Goal: Task Accomplishment & Management: Complete application form

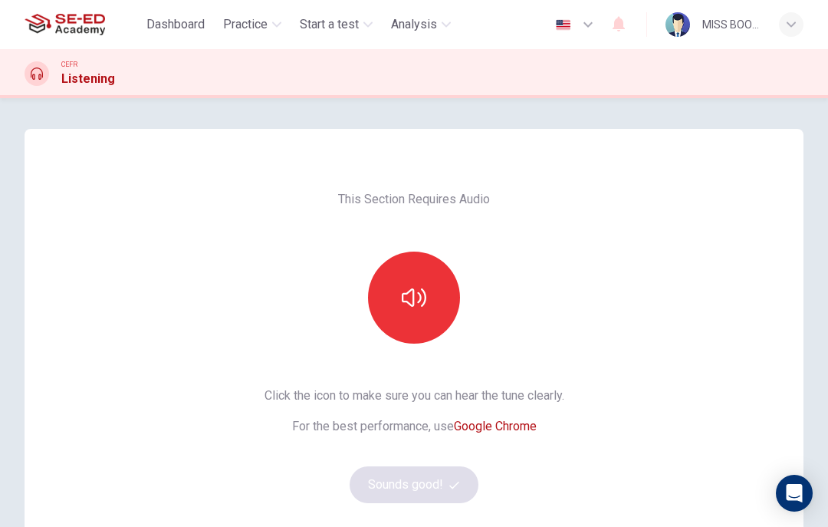
click at [430, 317] on button "button" at bounding box center [414, 297] width 92 height 92
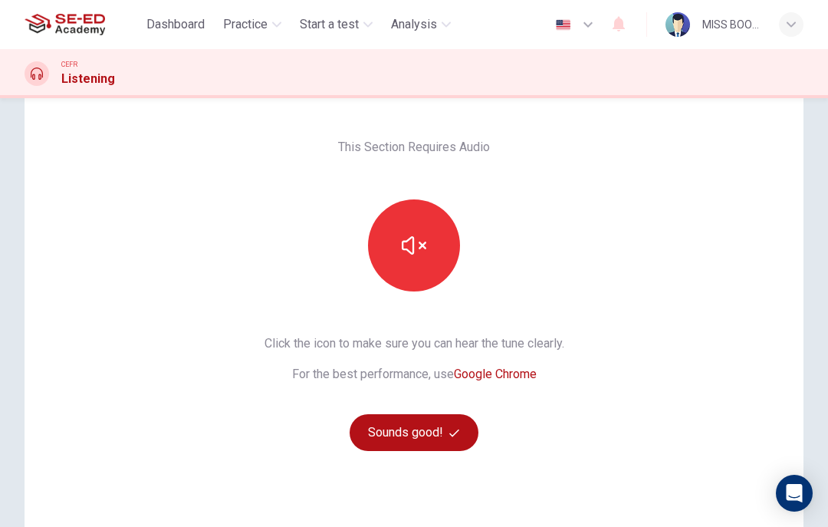
scroll to position [67, 0]
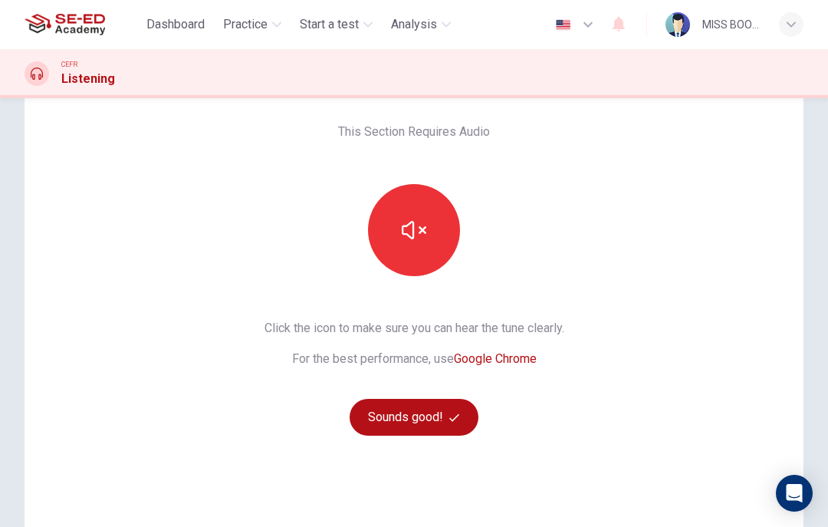
click at [408, 251] on button "button" at bounding box center [414, 230] width 92 height 92
click at [428, 225] on button "button" at bounding box center [414, 230] width 92 height 92
click at [426, 241] on button "button" at bounding box center [414, 230] width 92 height 92
click at [448, 247] on button "button" at bounding box center [414, 230] width 92 height 92
click at [440, 235] on button "button" at bounding box center [414, 230] width 92 height 92
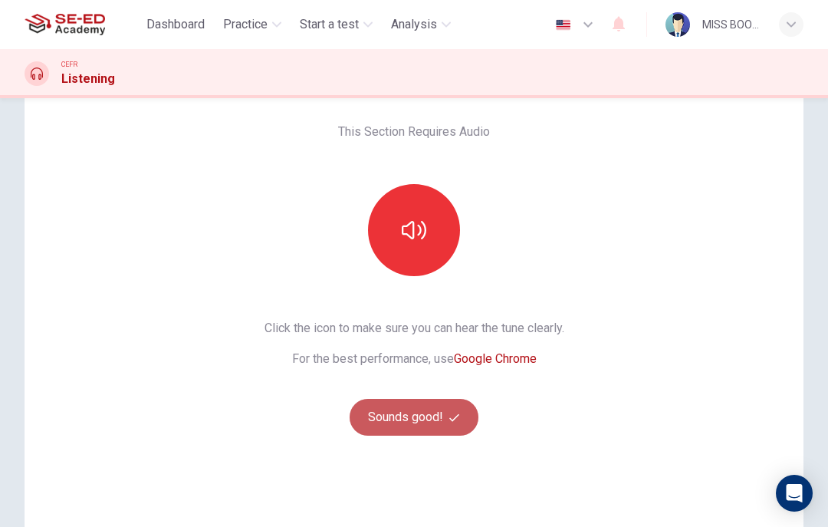
click at [435, 424] on button "Sounds good!" at bounding box center [413, 417] width 129 height 37
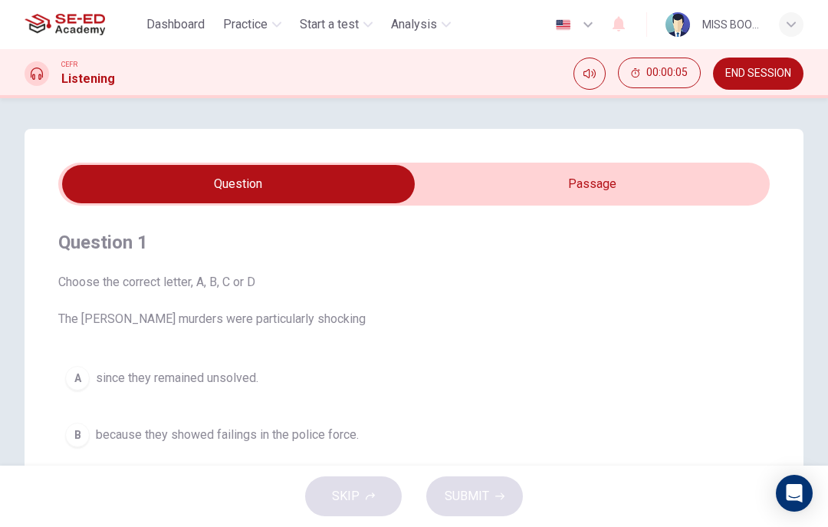
scroll to position [0, 0]
click at [660, 179] on input "checkbox" at bounding box center [238, 184] width 1067 height 38
checkbox input "true"
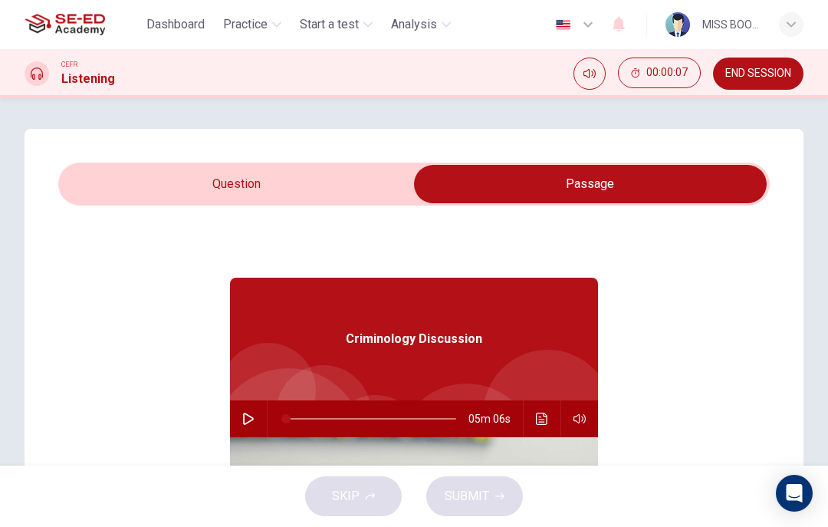
click at [251, 422] on icon "button" at bounding box center [248, 418] width 12 height 12
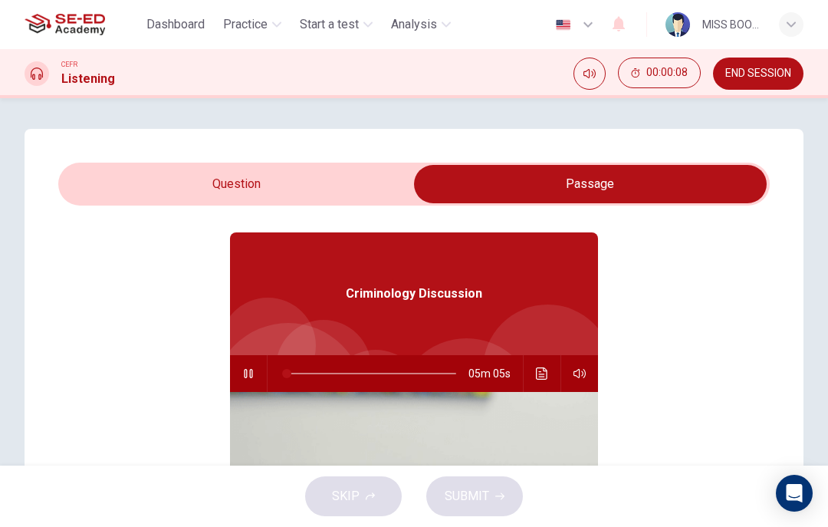
scroll to position [48, 0]
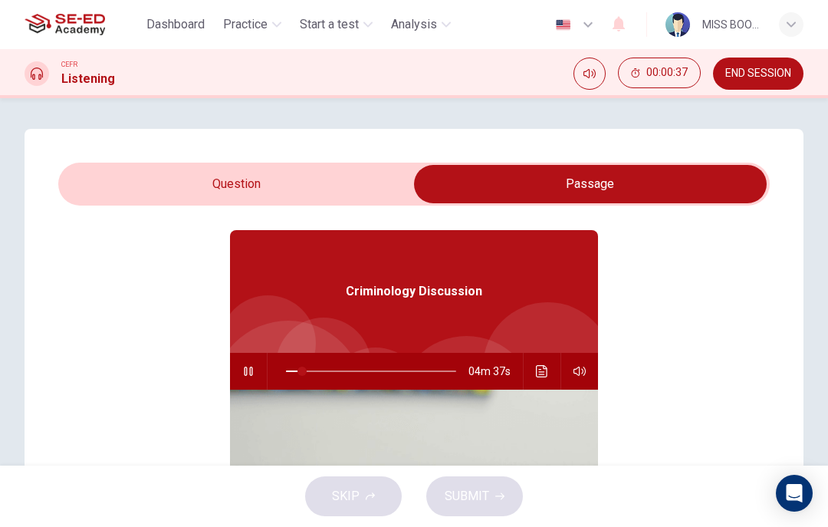
type input "10"
click at [178, 176] on input "checkbox" at bounding box center [590, 184] width 1067 height 38
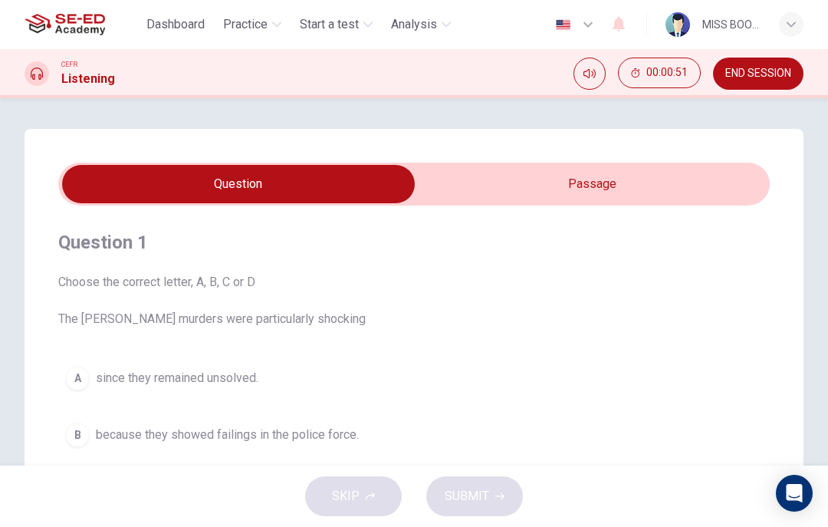
scroll to position [0, 0]
click at [738, 179] on input "checkbox" at bounding box center [238, 184] width 1067 height 38
checkbox input "true"
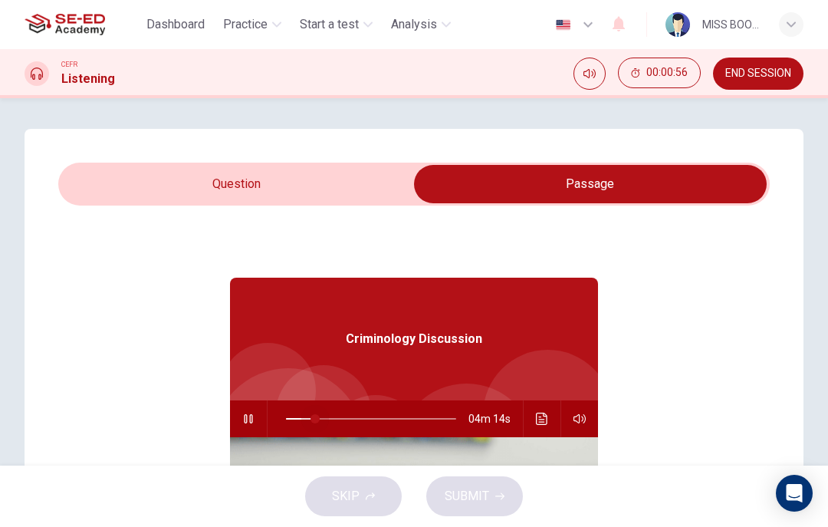
type input "0"
click at [205, 185] on input "checkbox" at bounding box center [590, 184] width 1067 height 38
checkbox input "false"
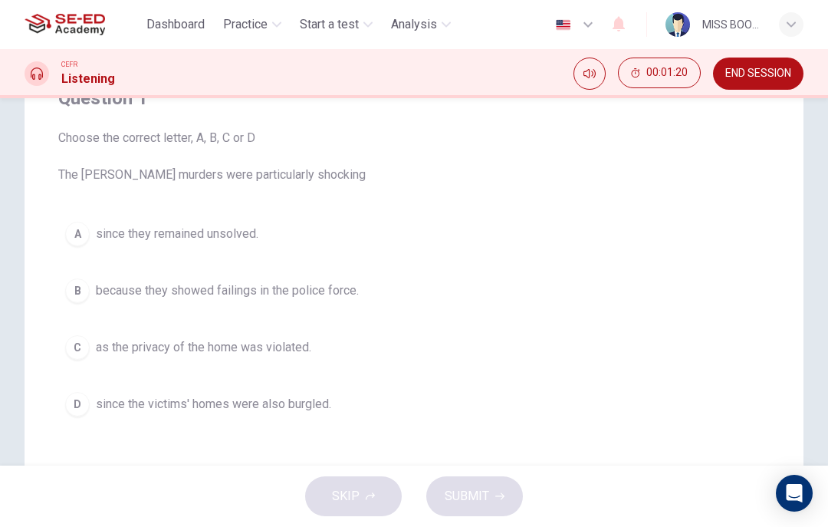
scroll to position [139, 0]
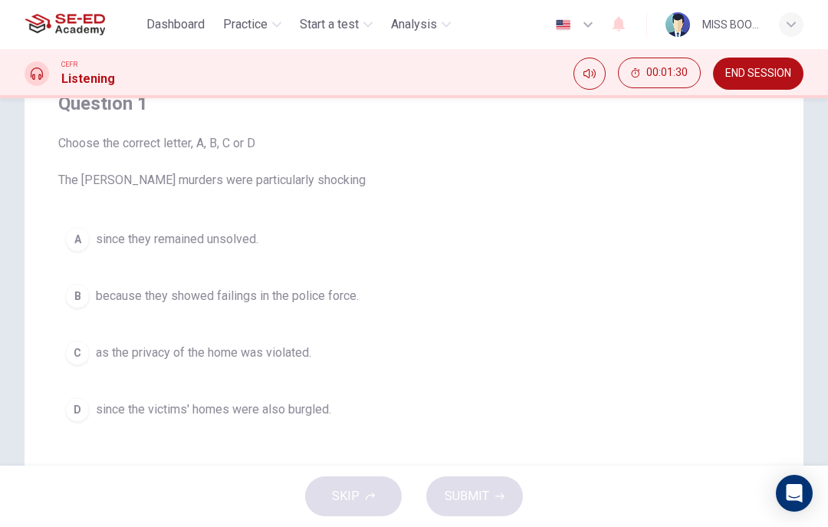
click at [79, 248] on div "A" at bounding box center [77, 239] width 25 height 25
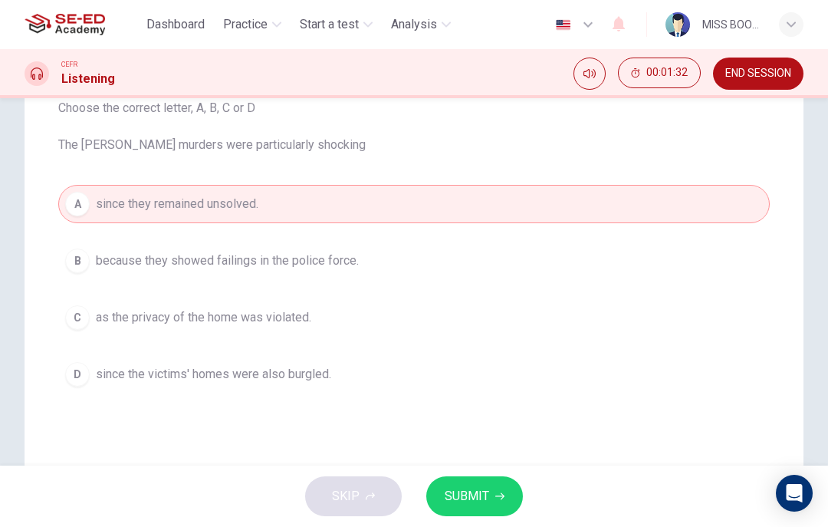
scroll to position [176, 0]
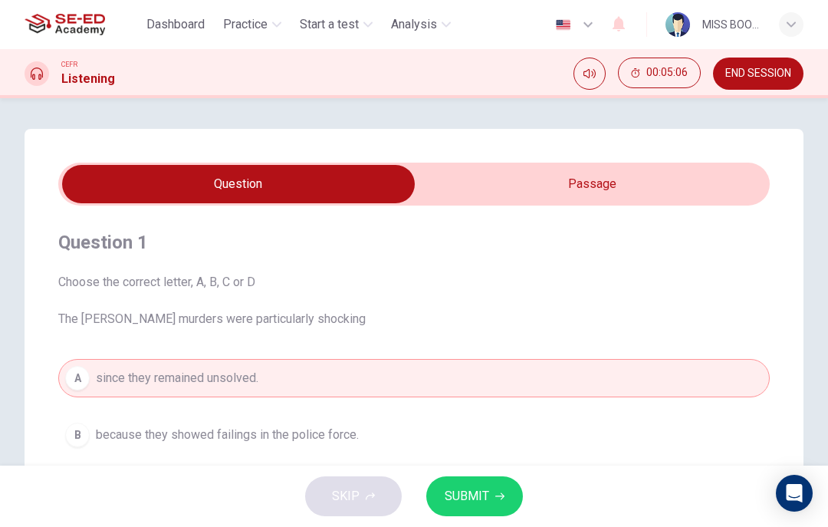
type input "81"
click at [488, 178] on input "checkbox" at bounding box center [238, 184] width 1067 height 38
checkbox input "true"
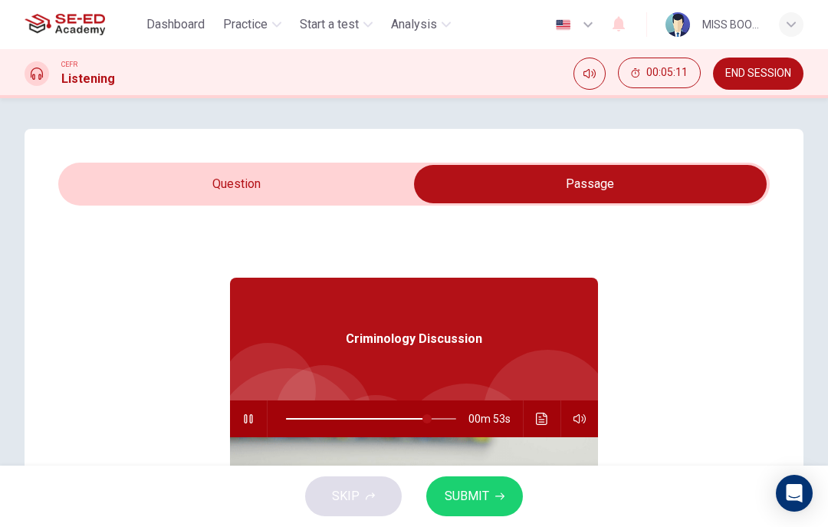
type input "83"
click at [192, 177] on input "checkbox" at bounding box center [590, 184] width 1067 height 38
checkbox input "false"
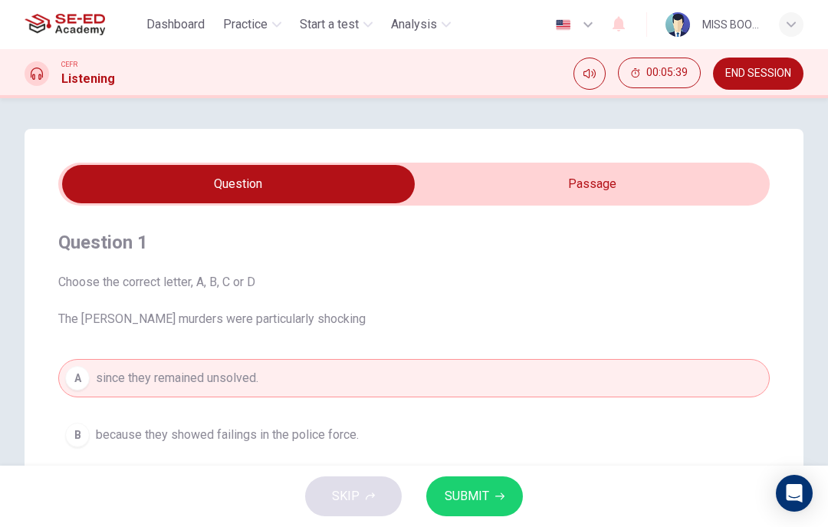
click at [485, 485] on span "SUBMIT" at bounding box center [467, 495] width 44 height 21
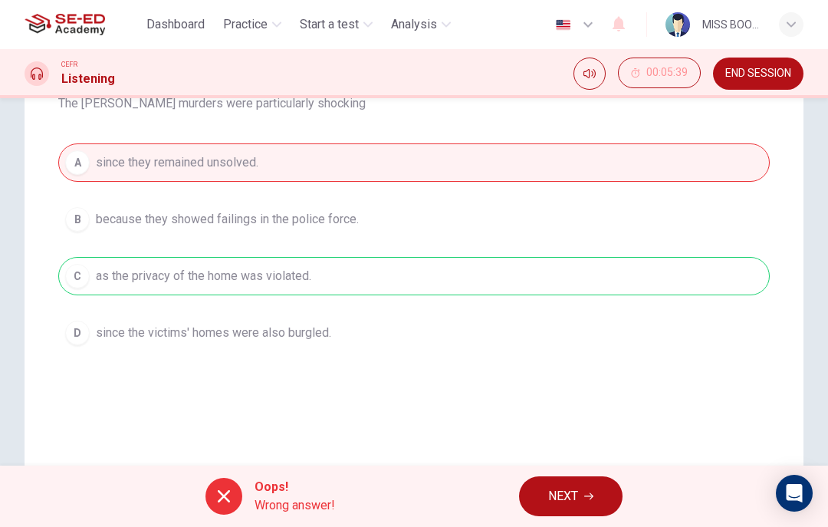
scroll to position [215, 0]
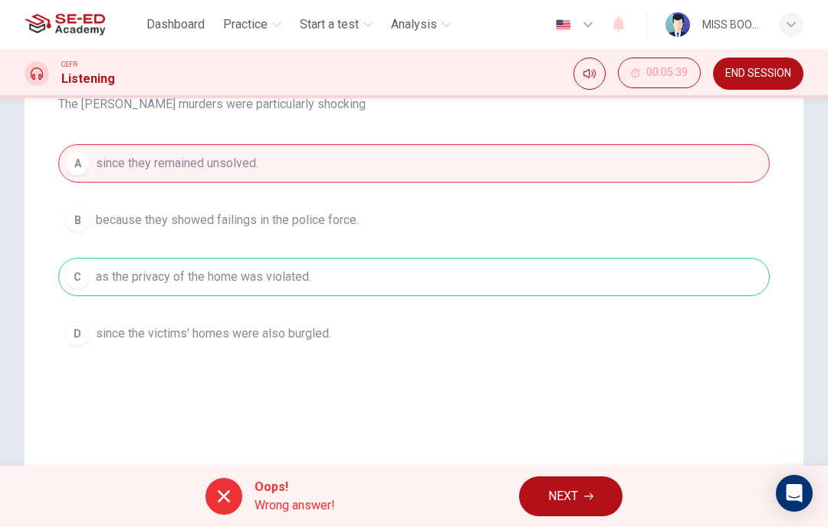
click at [574, 492] on span "NEXT" at bounding box center [563, 495] width 30 height 21
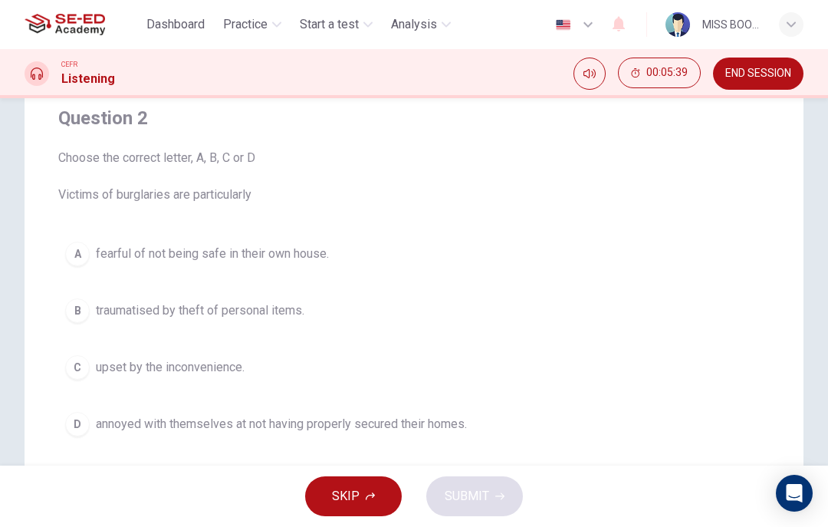
scroll to position [120, 0]
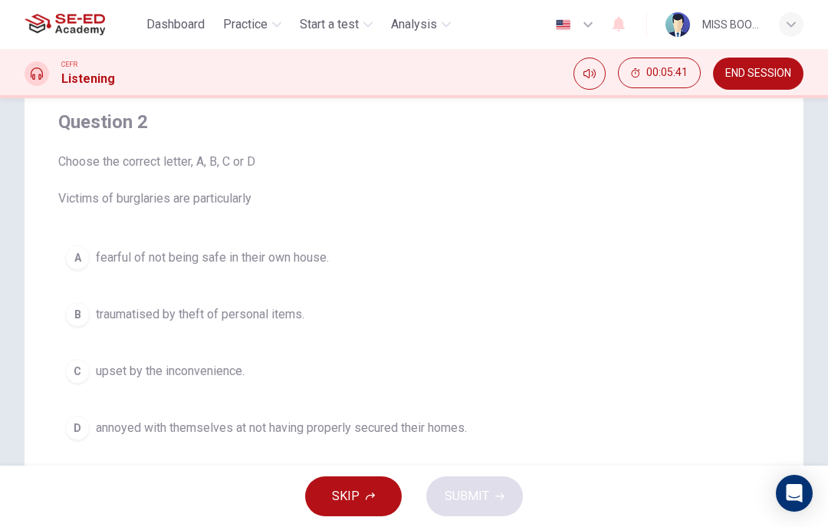
click at [746, 61] on button "END SESSION" at bounding box center [758, 73] width 90 height 32
click at [593, 73] on icon "Mute" at bounding box center [589, 73] width 12 height 12
click at [590, 65] on button "Unmute" at bounding box center [589, 73] width 32 height 32
click at [662, 69] on span "00:05:44" at bounding box center [666, 73] width 41 height 12
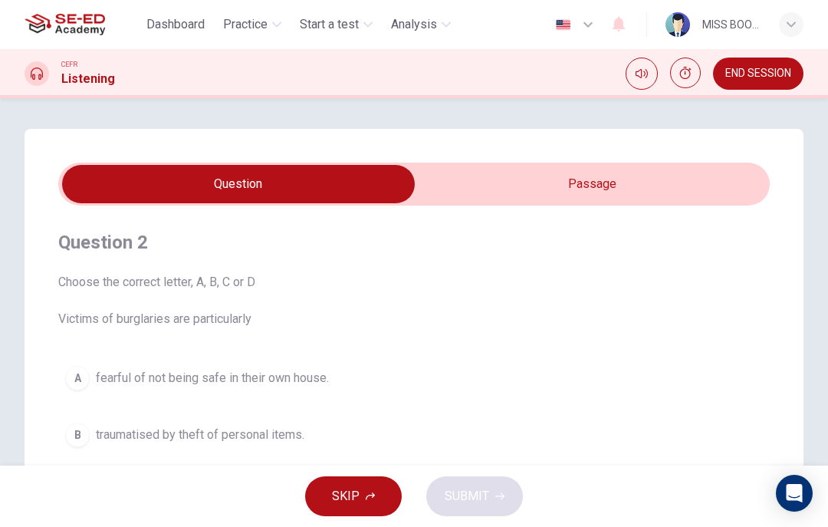
type input "97"
click at [622, 181] on input "checkbox" at bounding box center [238, 184] width 1067 height 38
checkbox input "true"
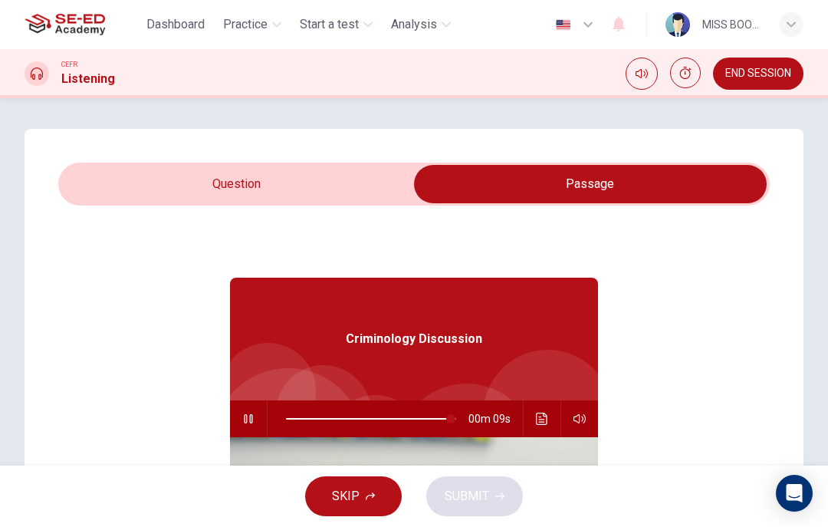
type input "97"
click at [355, 177] on input "checkbox" at bounding box center [590, 184] width 1067 height 38
checkbox input "false"
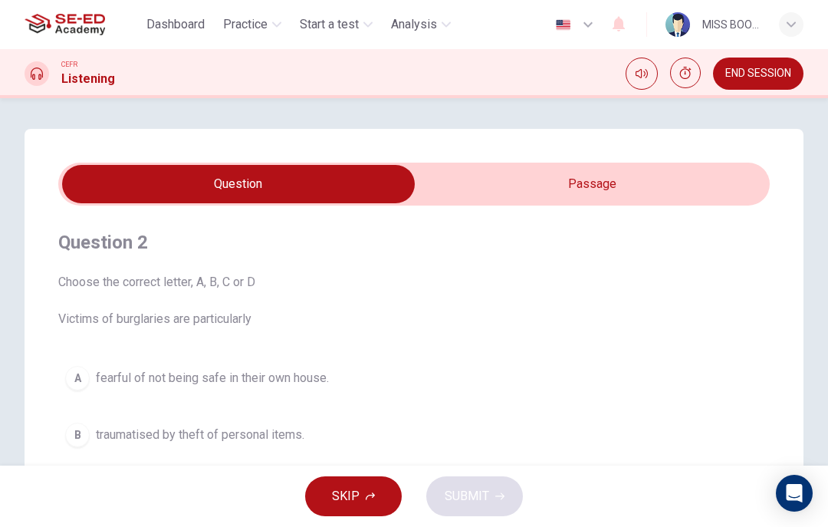
type input "98"
click at [641, 179] on input "checkbox" at bounding box center [238, 184] width 1067 height 38
checkbox input "true"
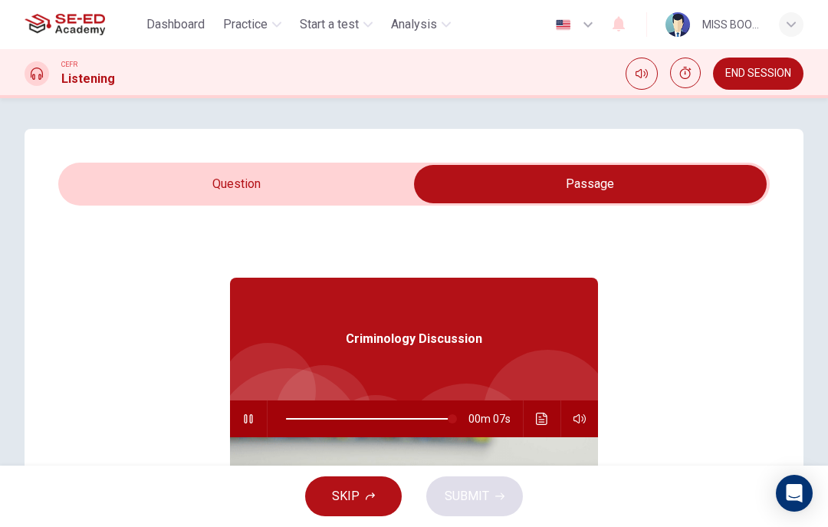
click at [252, 418] on icon "button" at bounding box center [248, 418] width 8 height 9
click at [257, 425] on button "button" at bounding box center [248, 418] width 25 height 37
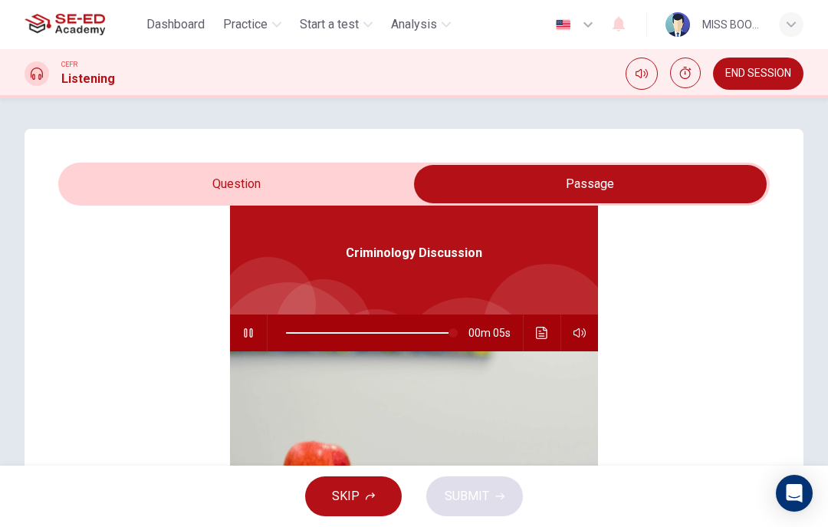
scroll to position [87, 0]
type input "99"
click at [164, 201] on input "checkbox" at bounding box center [590, 184] width 1067 height 38
checkbox input "false"
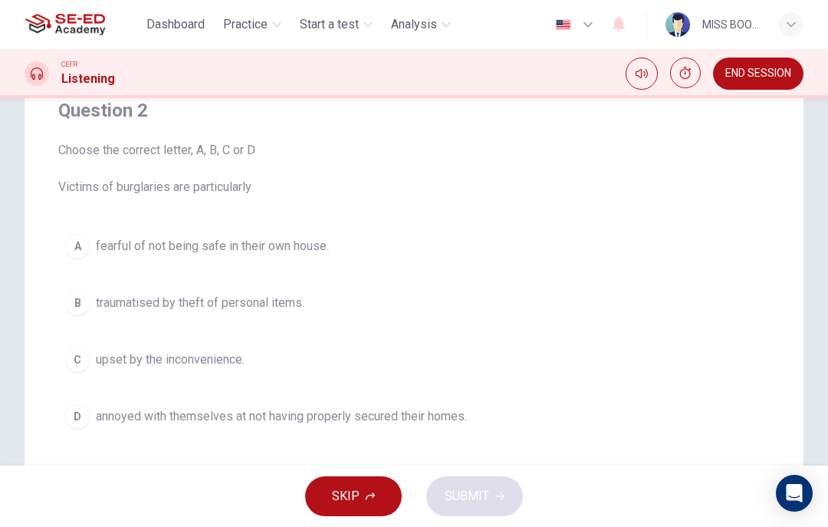
scroll to position [144, 0]
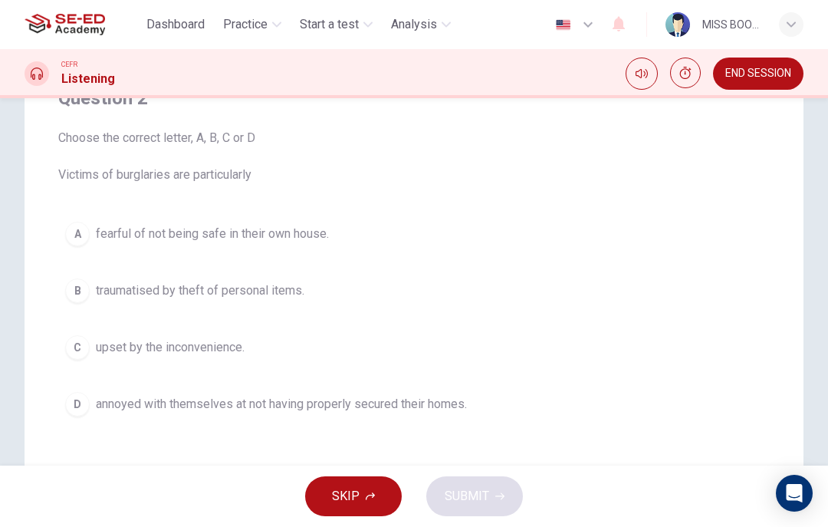
click at [73, 225] on div "A" at bounding box center [77, 233] width 25 height 25
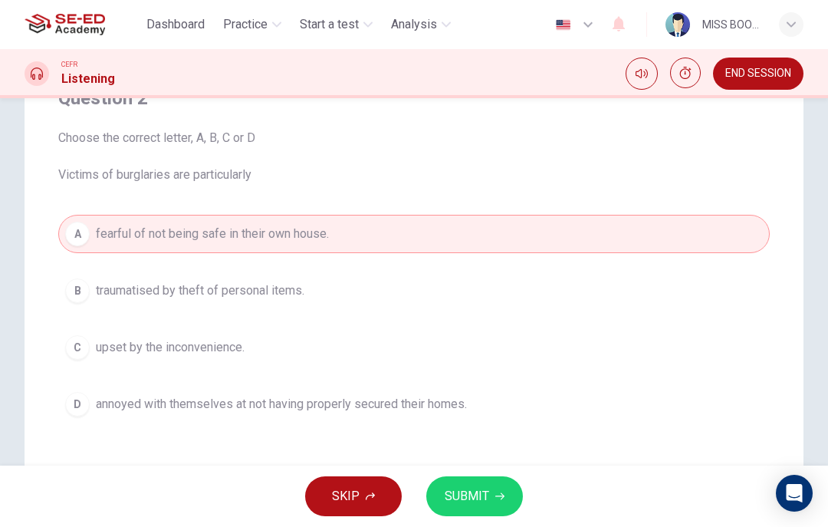
click at [459, 483] on button "SUBMIT" at bounding box center [474, 496] width 97 height 40
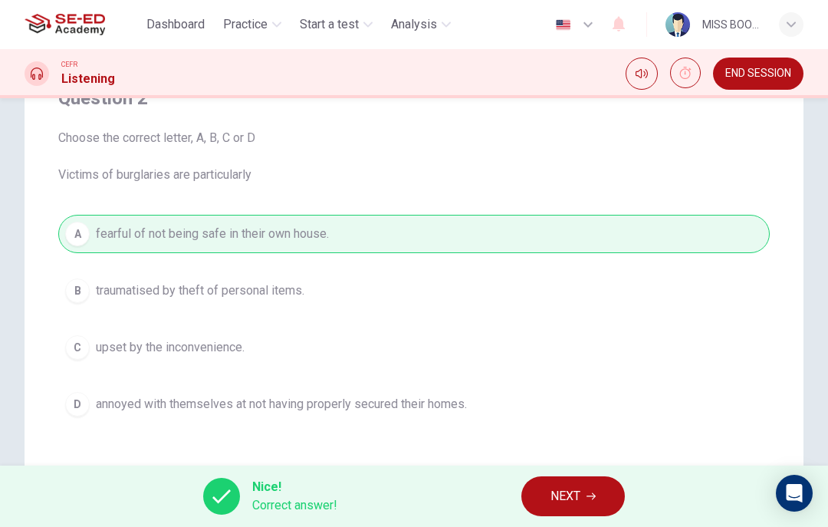
click at [569, 504] on span "NEXT" at bounding box center [565, 495] width 30 height 21
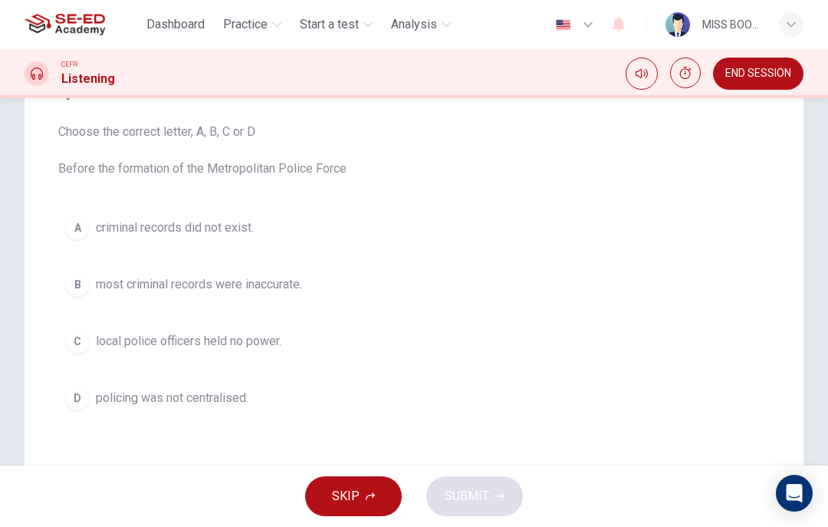
scroll to position [157, 0]
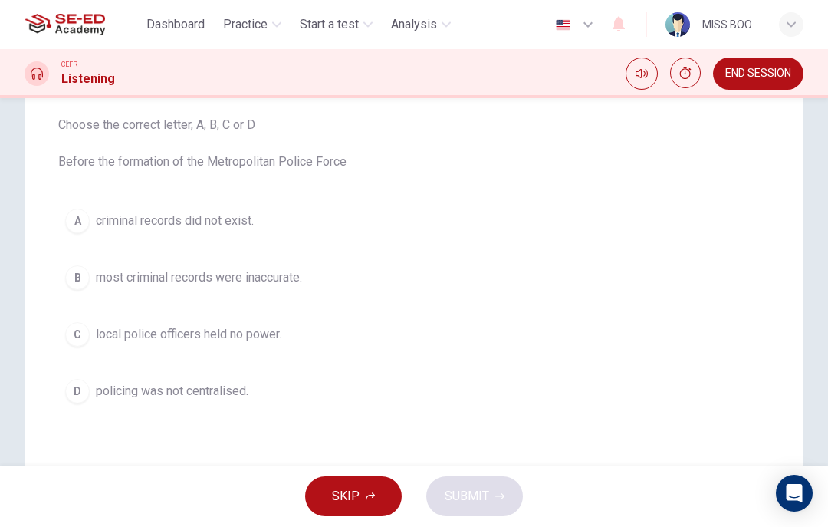
click at [84, 279] on div "B" at bounding box center [77, 277] width 25 height 25
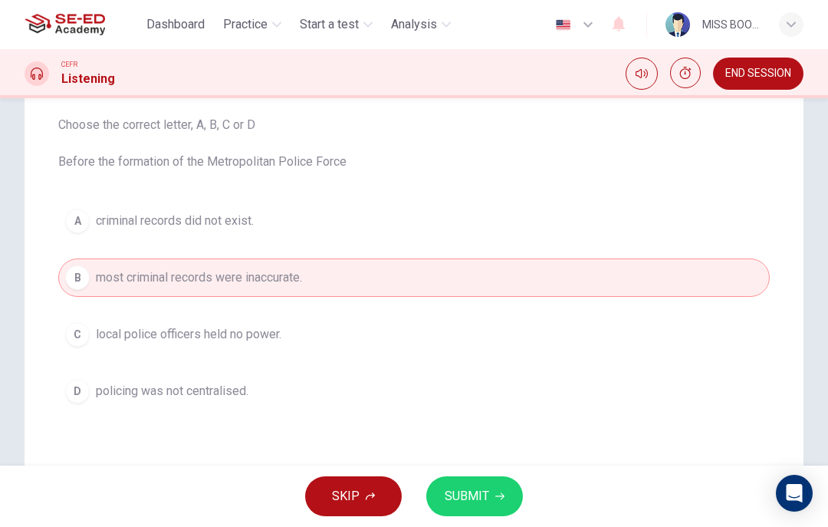
click at [457, 491] on span "SUBMIT" at bounding box center [467, 495] width 44 height 21
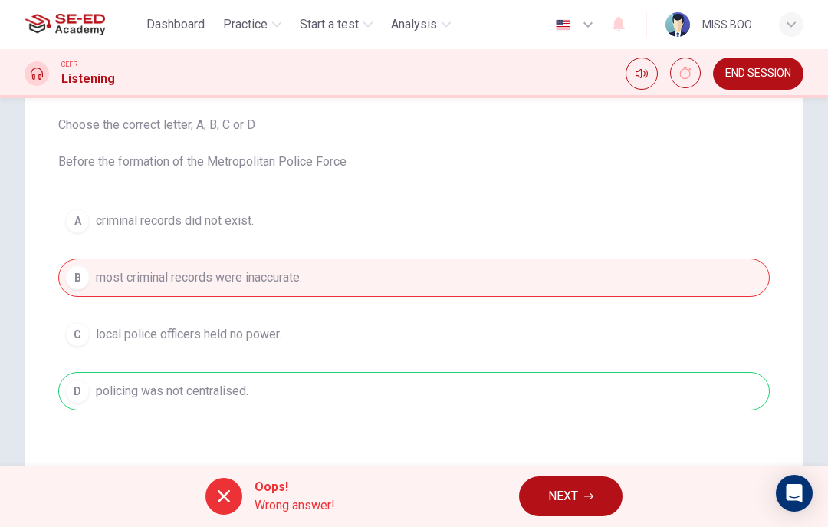
click at [556, 495] on span "NEXT" at bounding box center [563, 495] width 30 height 21
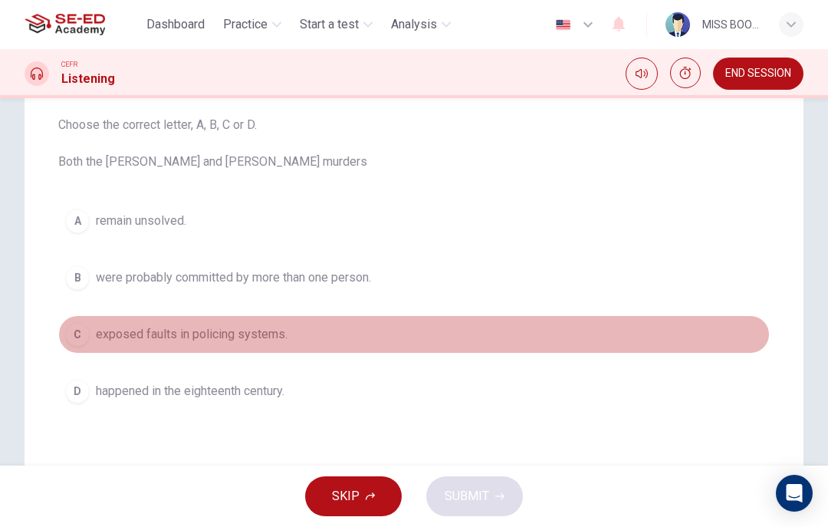
click at [82, 330] on div "C" at bounding box center [77, 334] width 25 height 25
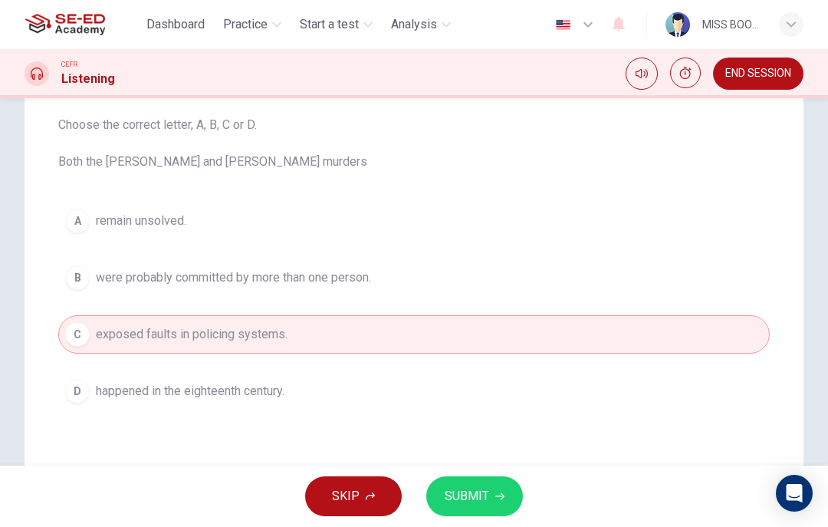
click at [67, 395] on div "D" at bounding box center [77, 391] width 25 height 25
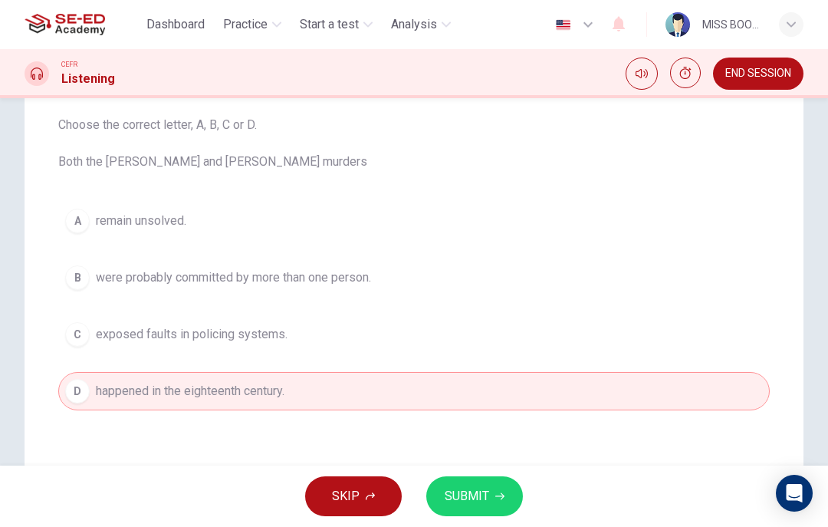
click at [467, 508] on button "SUBMIT" at bounding box center [474, 496] width 97 height 40
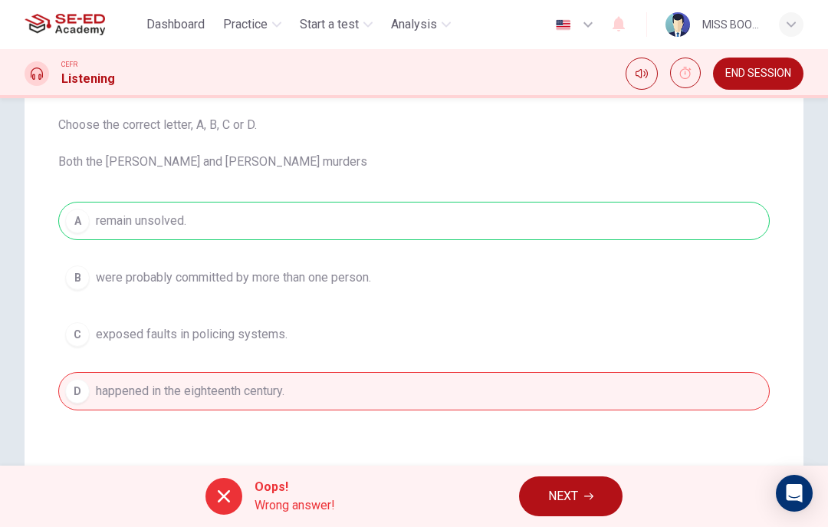
click at [567, 483] on button "NEXT" at bounding box center [570, 496] width 103 height 40
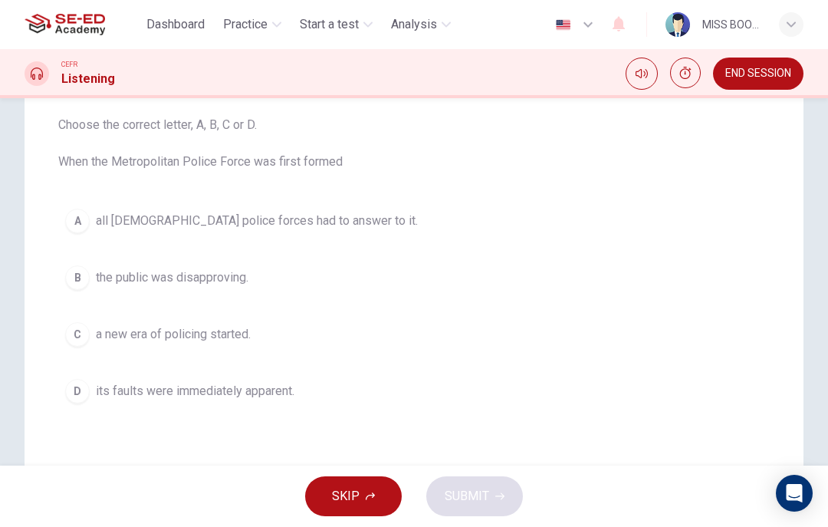
click at [87, 270] on div "B" at bounding box center [77, 277] width 25 height 25
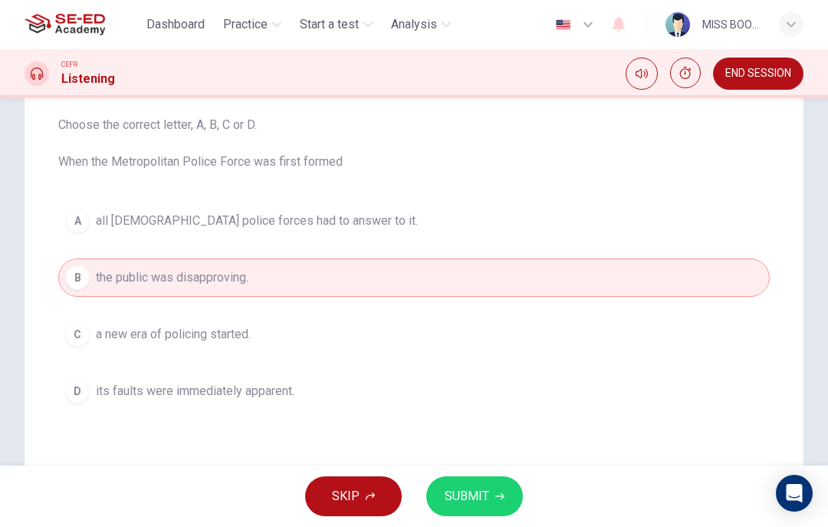
click at [458, 507] on button "SUBMIT" at bounding box center [474, 496] width 97 height 40
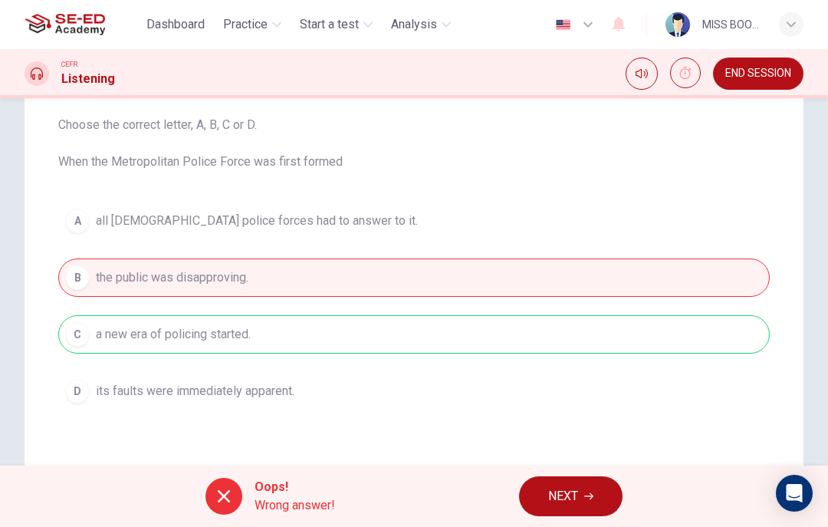
click at [560, 477] on button "NEXT" at bounding box center [570, 496] width 103 height 40
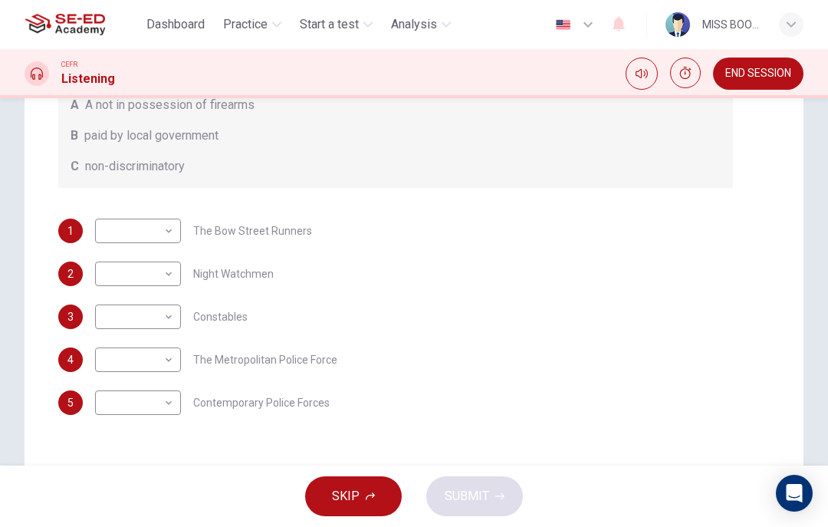
scroll to position [273, 0]
click at [143, 408] on body "This site uses cookies, as explained in our Privacy Policy . If you agree to th…" at bounding box center [414, 263] width 828 height 527
click at [177, 399] on div at bounding box center [414, 263] width 828 height 527
click at [130, 260] on body "This site uses cookies, as explained in our Privacy Policy . If you agree to th…" at bounding box center [414, 263] width 828 height 527
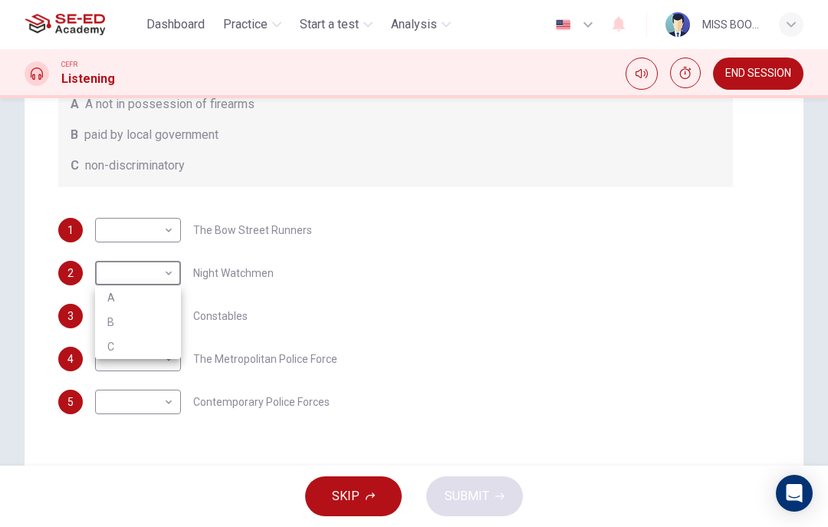
click at [748, 66] on div at bounding box center [414, 263] width 828 height 527
click at [757, 80] on span "END SESSION" at bounding box center [758, 73] width 66 height 12
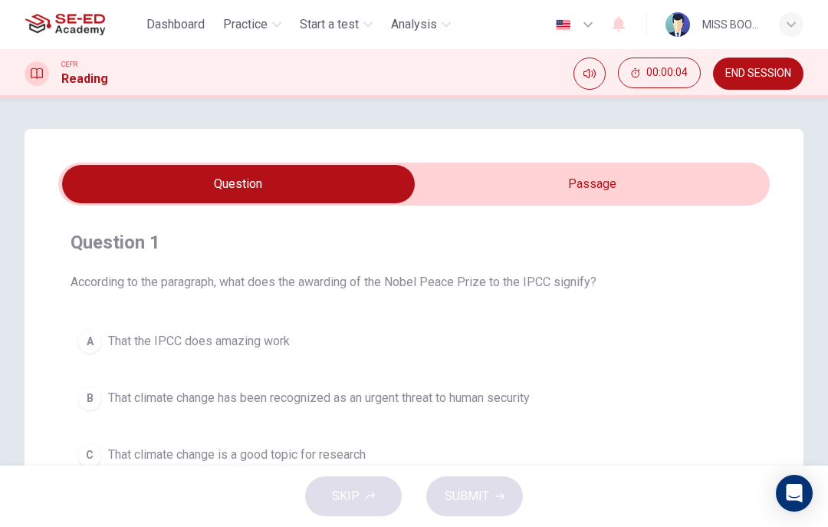
click at [693, 179] on input "checkbox" at bounding box center [238, 184] width 1067 height 38
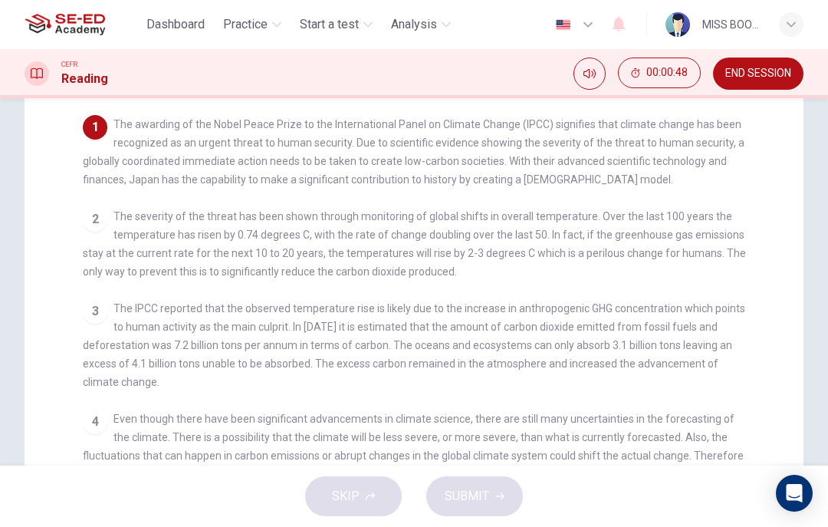
scroll to position [163, 0]
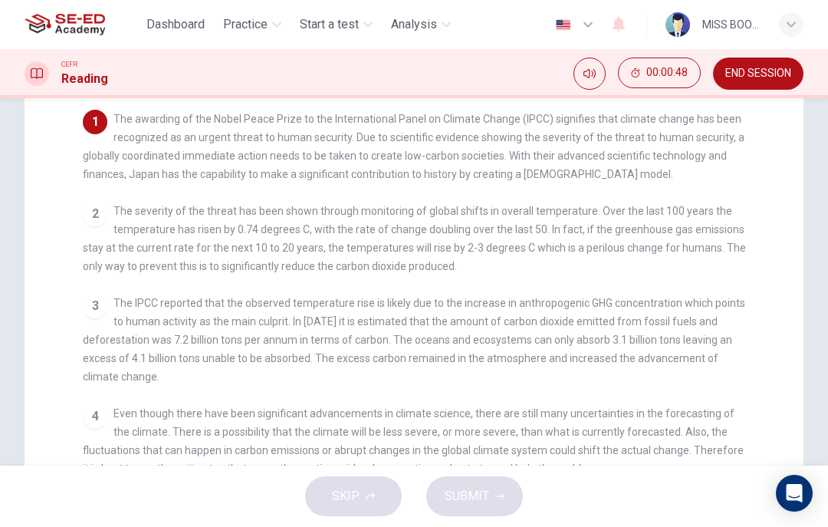
click at [90, 220] on div "2" at bounding box center [95, 214] width 25 height 25
click at [92, 217] on div "2" at bounding box center [95, 214] width 25 height 25
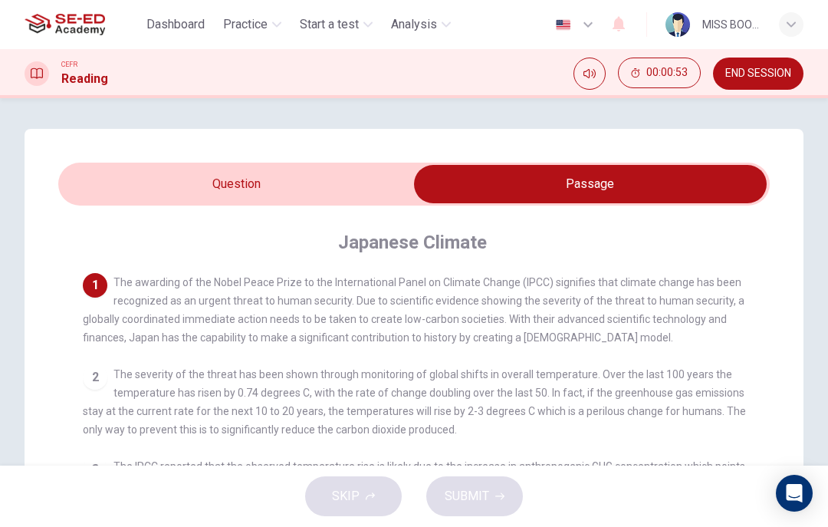
scroll to position [0, 0]
click at [134, 180] on input "checkbox" at bounding box center [590, 184] width 1067 height 38
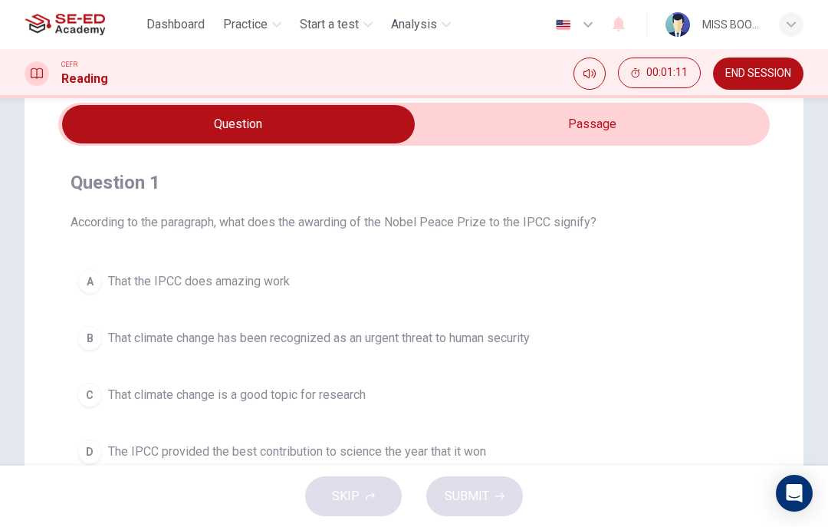
scroll to position [57, 0]
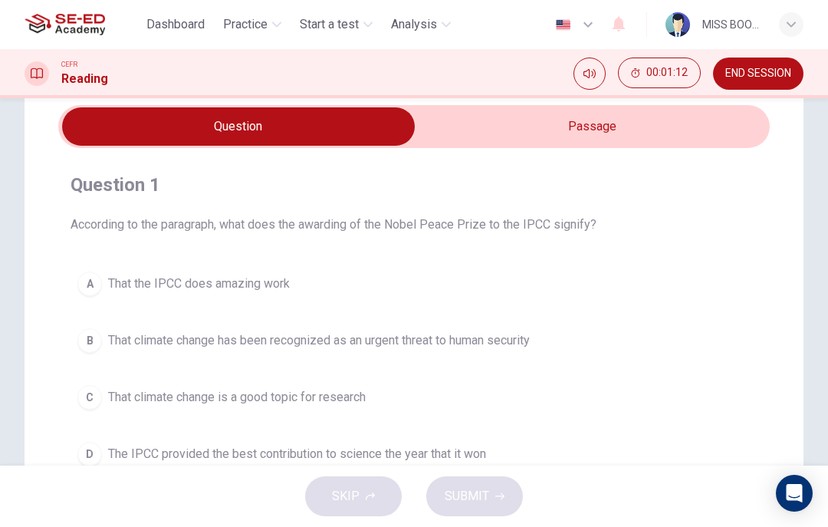
click at [703, 112] on input "checkbox" at bounding box center [238, 126] width 1067 height 38
checkbox input "true"
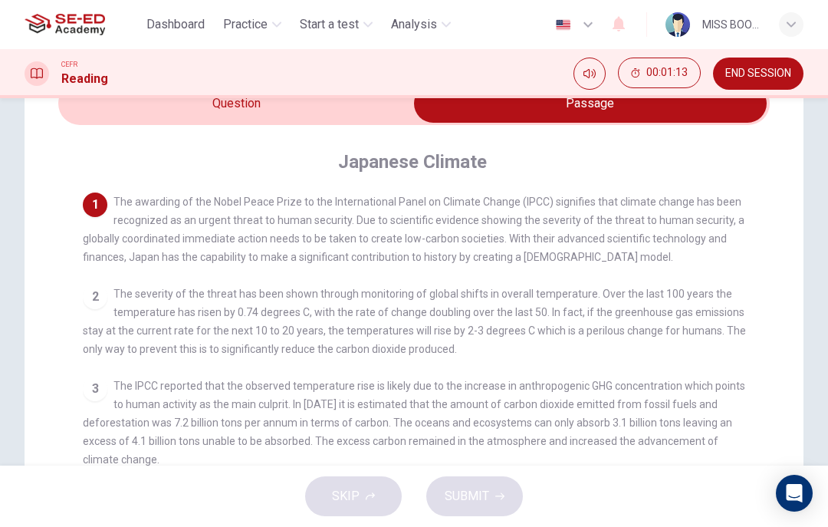
scroll to position [89, 0]
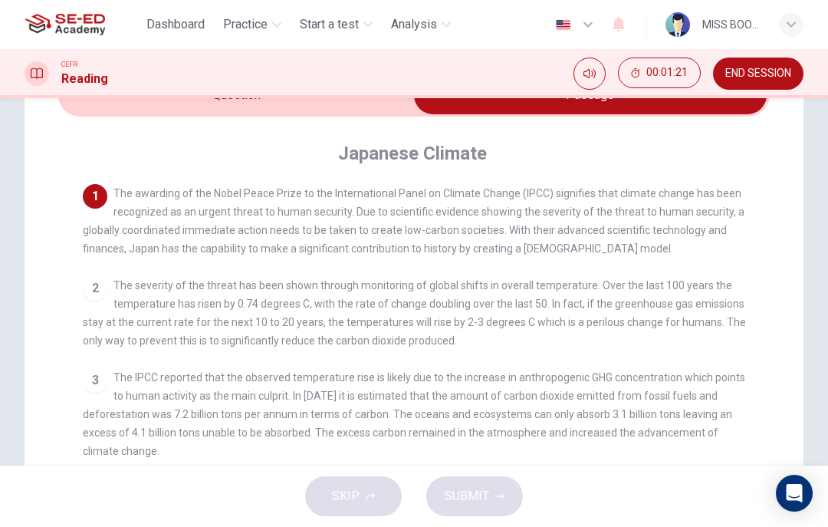
click at [251, 32] on span "Practice" at bounding box center [245, 24] width 44 height 18
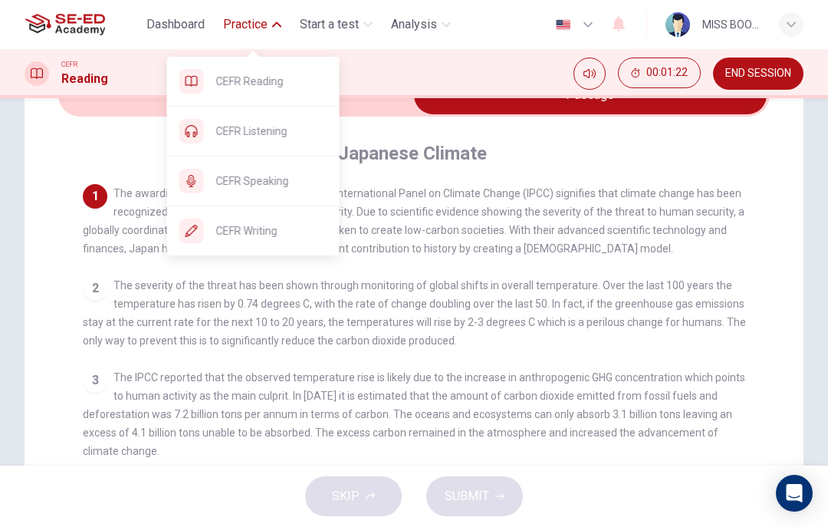
click at [206, 181] on div "CEFR Speaking" at bounding box center [265, 181] width 123 height 18
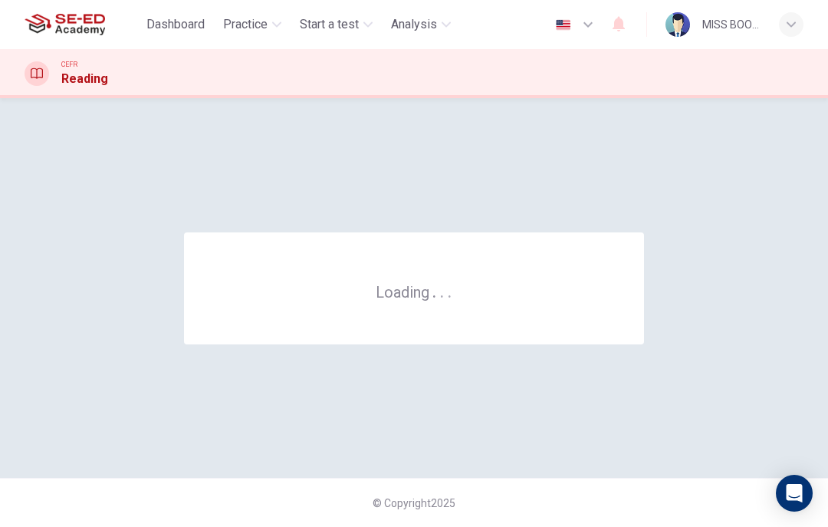
scroll to position [0, 0]
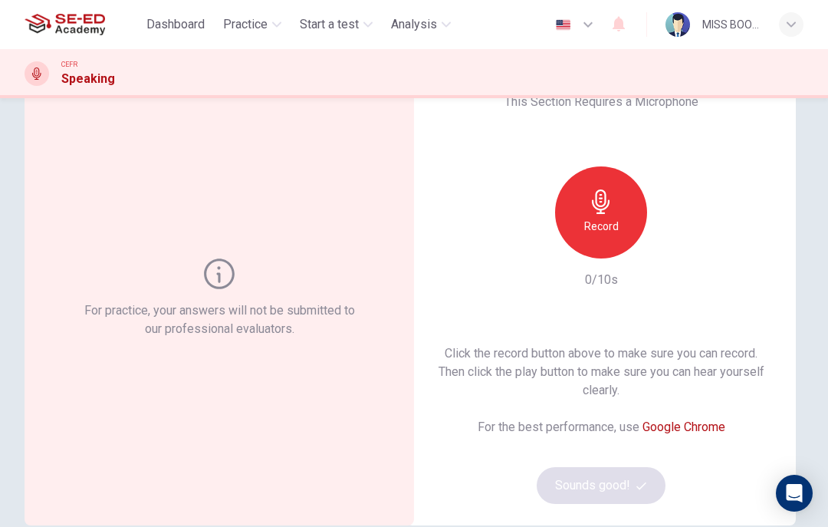
scroll to position [47, 0]
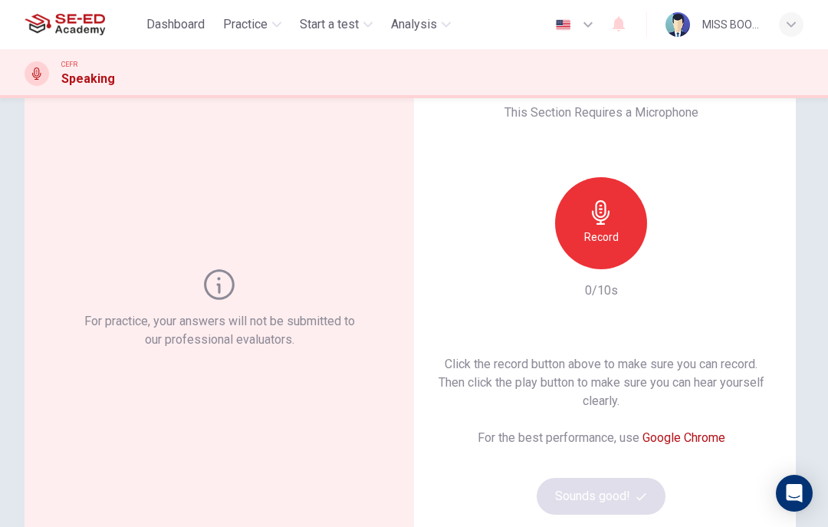
click at [620, 215] on div "Record" at bounding box center [601, 223] width 92 height 92
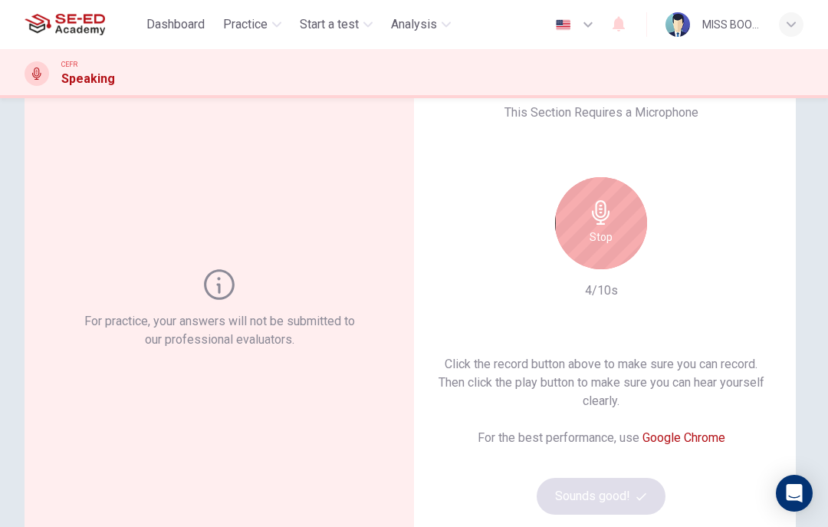
click at [615, 219] on div "Stop" at bounding box center [601, 223] width 92 height 92
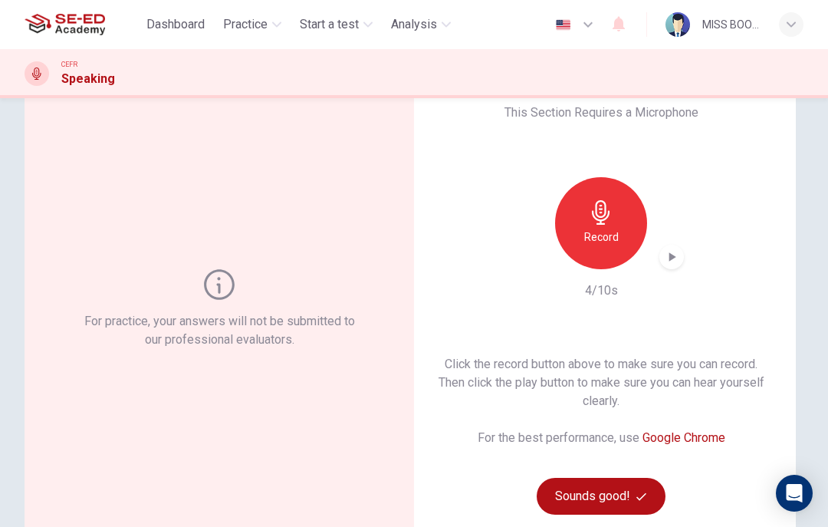
click at [638, 488] on button "Sounds good!" at bounding box center [600, 495] width 129 height 37
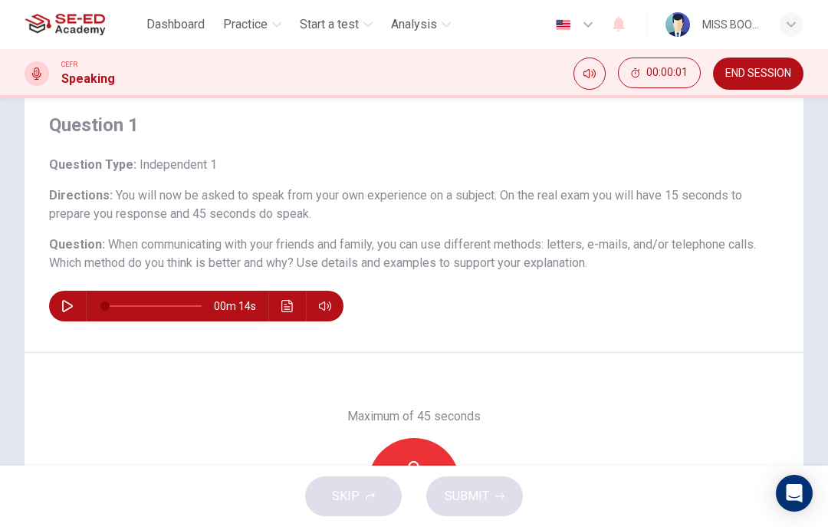
click at [77, 300] on button "button" at bounding box center [67, 305] width 25 height 31
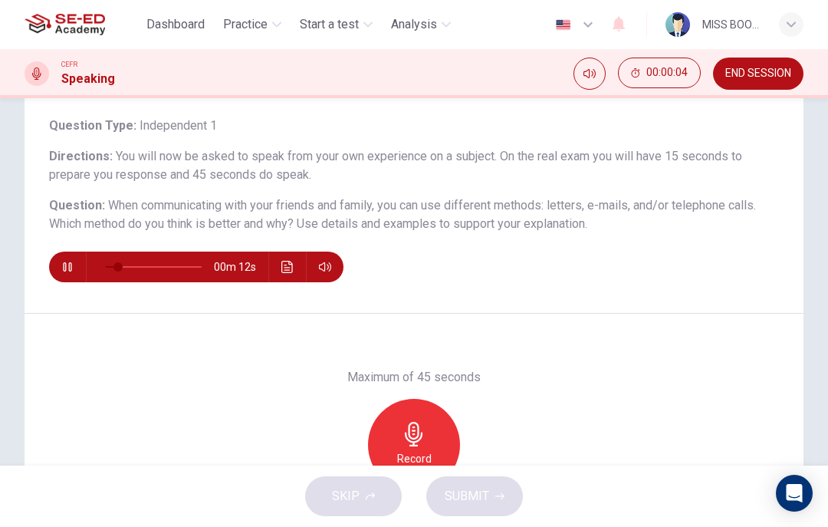
scroll to position [87, 0]
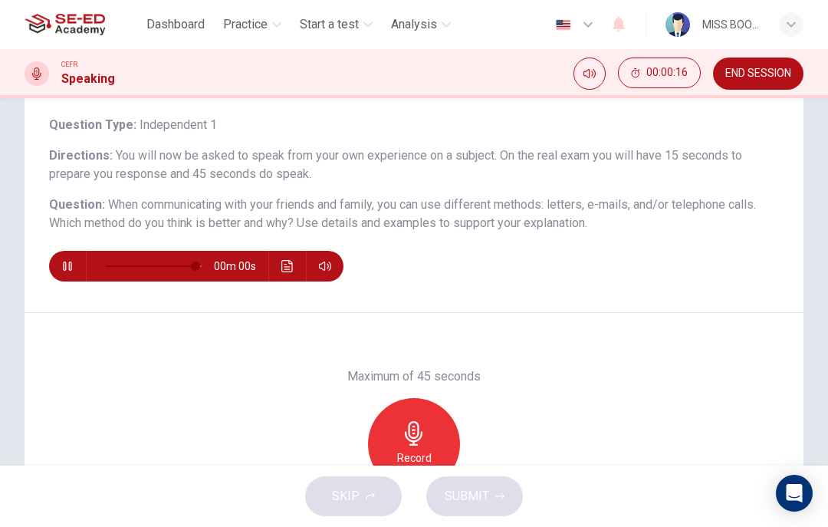
type input "0"
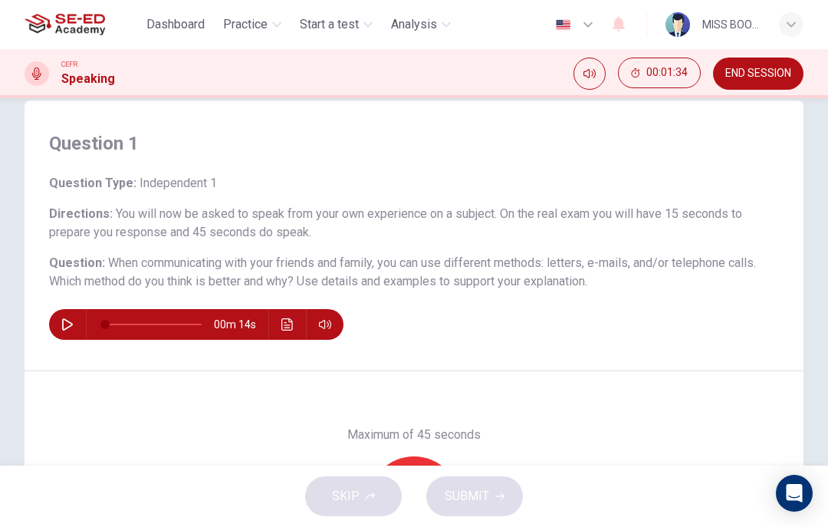
scroll to position [27, 0]
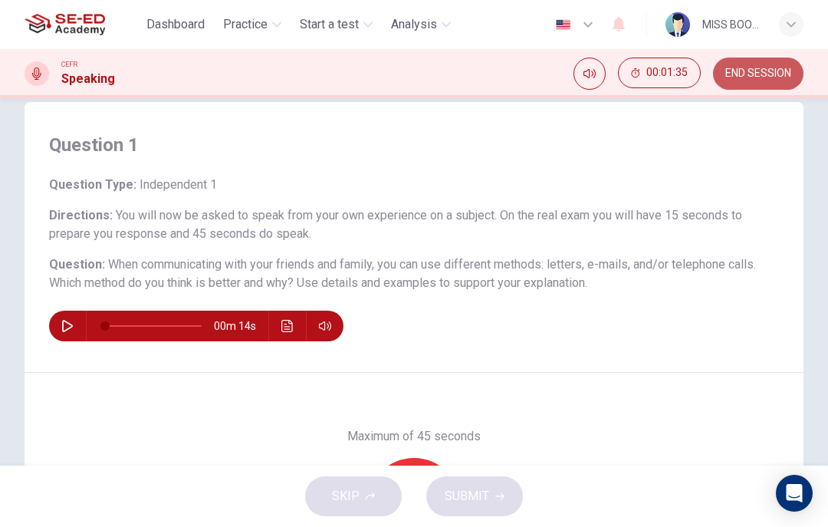
click at [751, 80] on button "END SESSION" at bounding box center [758, 73] width 90 height 32
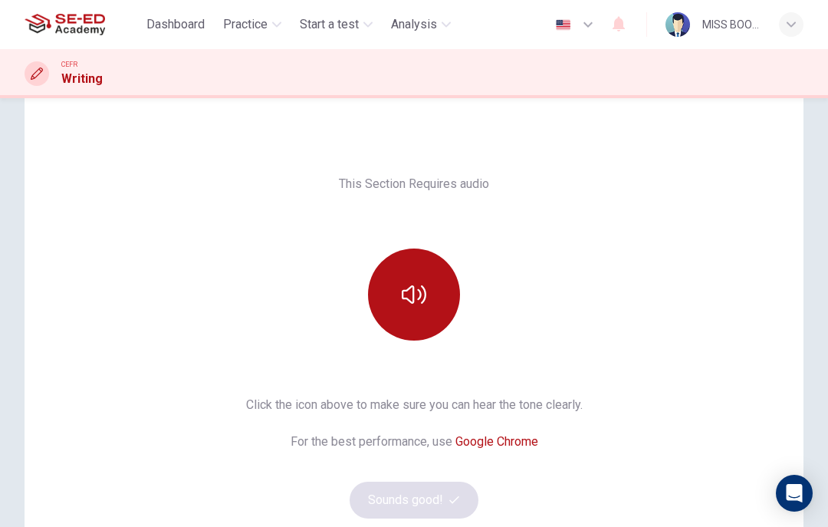
scroll to position [63, 0]
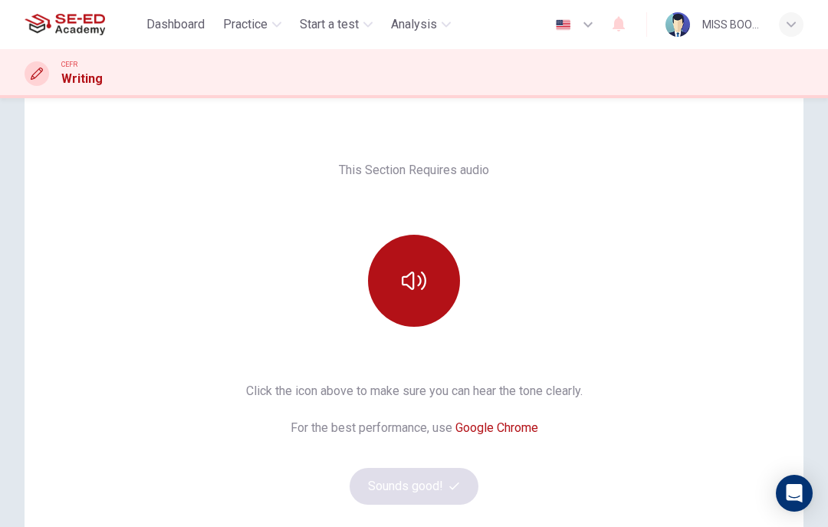
click at [404, 284] on icon "button" at bounding box center [414, 280] width 25 height 18
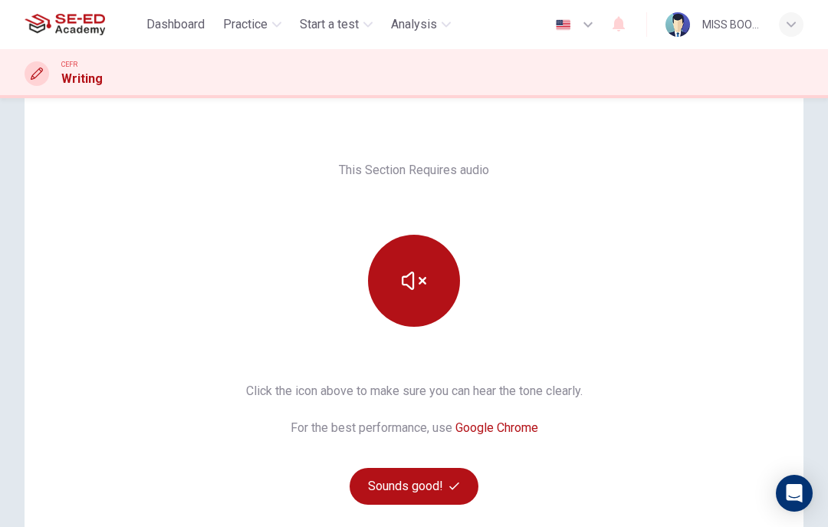
click at [399, 292] on button "button" at bounding box center [414, 281] width 92 height 92
click at [406, 292] on icon "button" at bounding box center [414, 280] width 25 height 25
click at [394, 286] on button "button" at bounding box center [414, 281] width 92 height 92
click at [414, 280] on icon "button" at bounding box center [414, 280] width 25 height 18
click at [402, 277] on icon "button" at bounding box center [414, 280] width 25 height 18
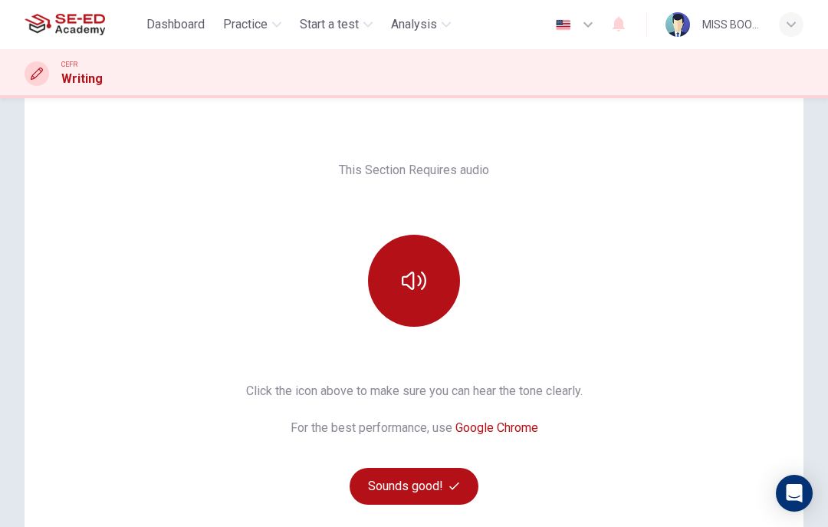
click at [414, 472] on button "Sounds good!" at bounding box center [413, 485] width 129 height 37
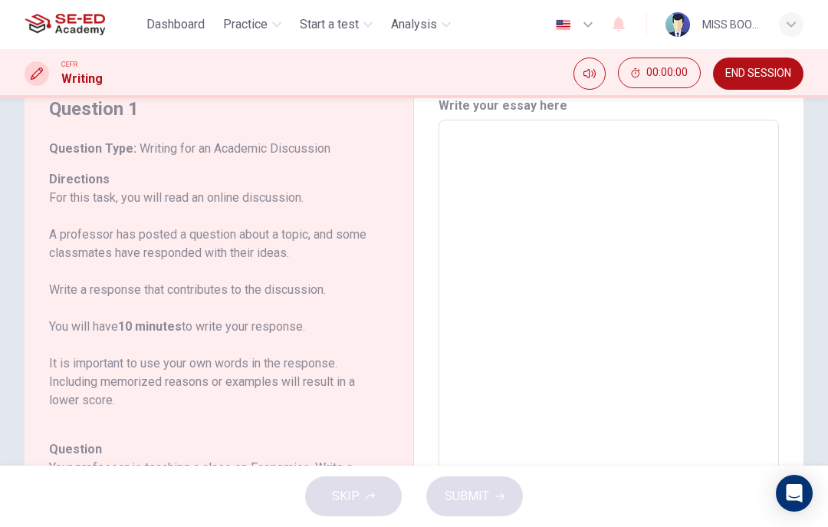
scroll to position [38, 0]
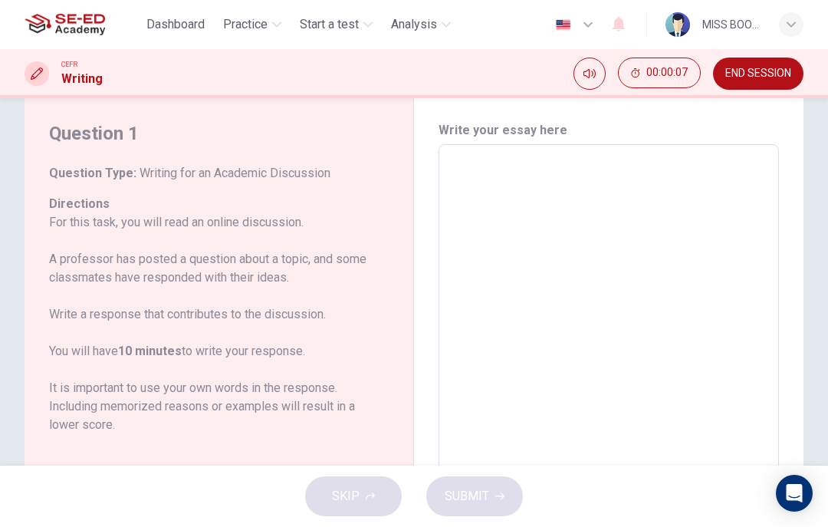
click at [759, 287] on textarea at bounding box center [608, 400] width 319 height 487
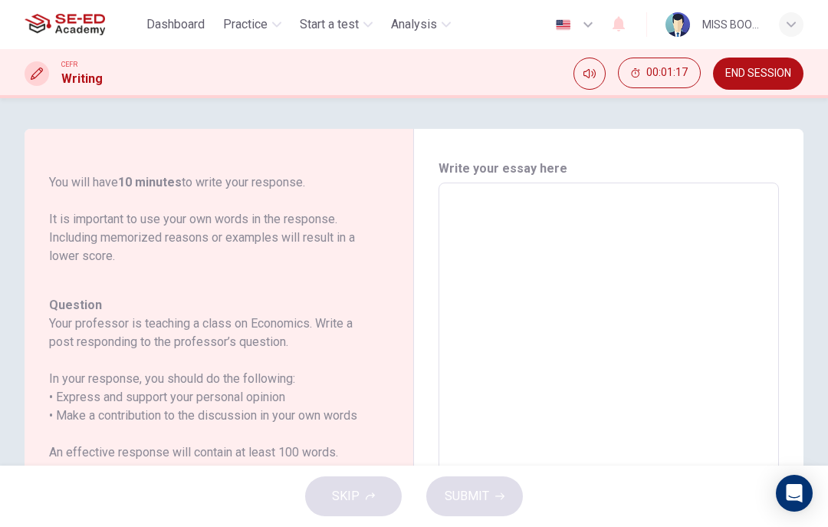
scroll to position [0, 0]
click at [643, 212] on textarea at bounding box center [608, 438] width 319 height 487
type textarea "A"
type textarea "x"
type textarea "As"
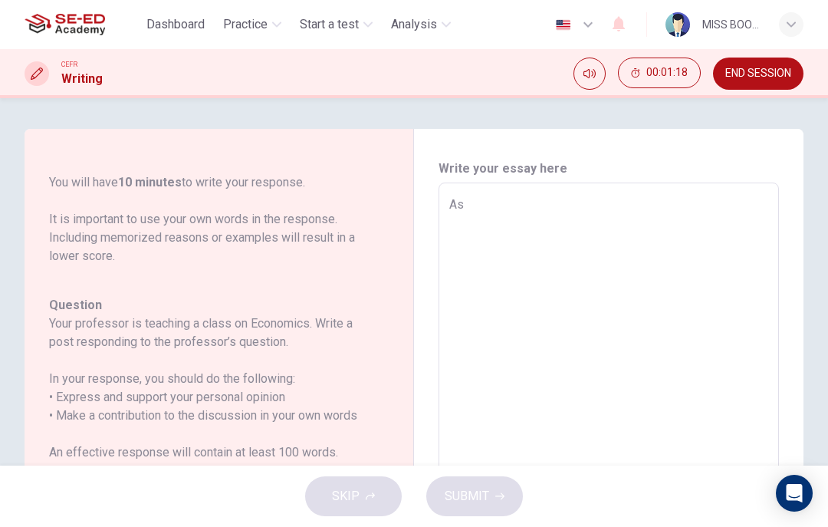
type textarea "x"
type textarea "As"
type textarea "x"
type textarea "As y"
type textarea "x"
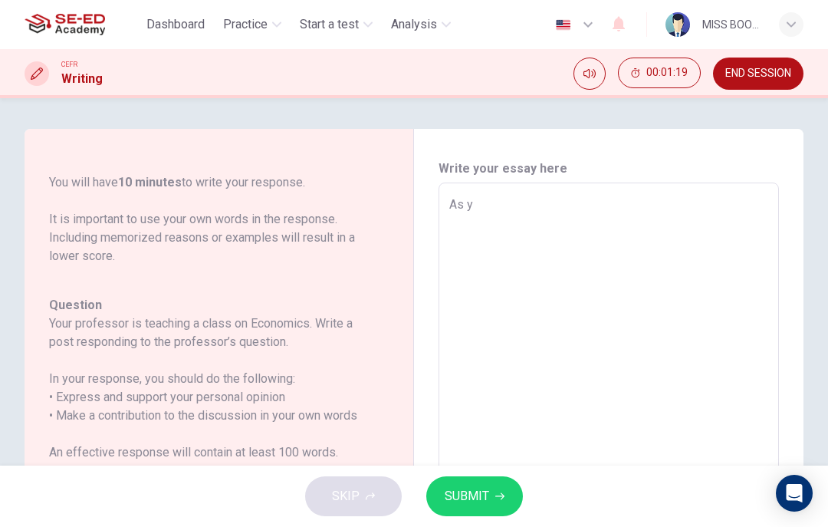
type textarea "As yo"
type textarea "x"
type textarea "As you"
type textarea "x"
type textarea "As you"
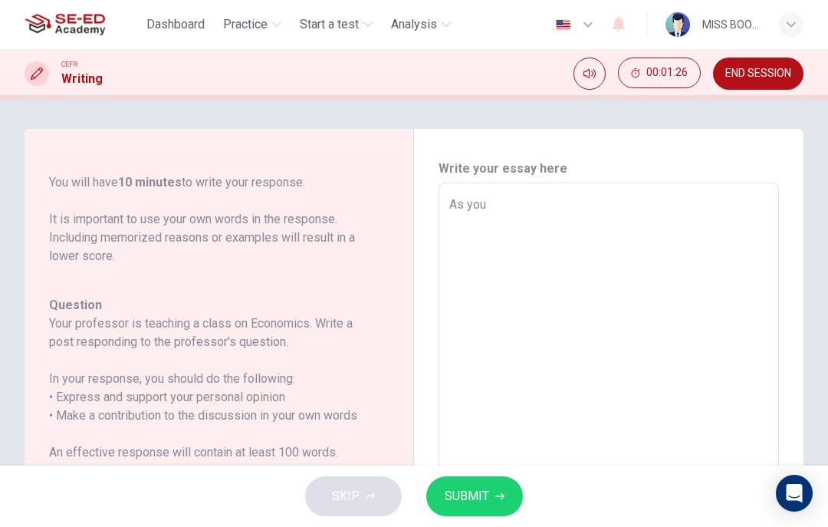
type textarea "x"
type textarea "As you m"
type textarea "x"
type textarea "As you me"
type textarea "x"
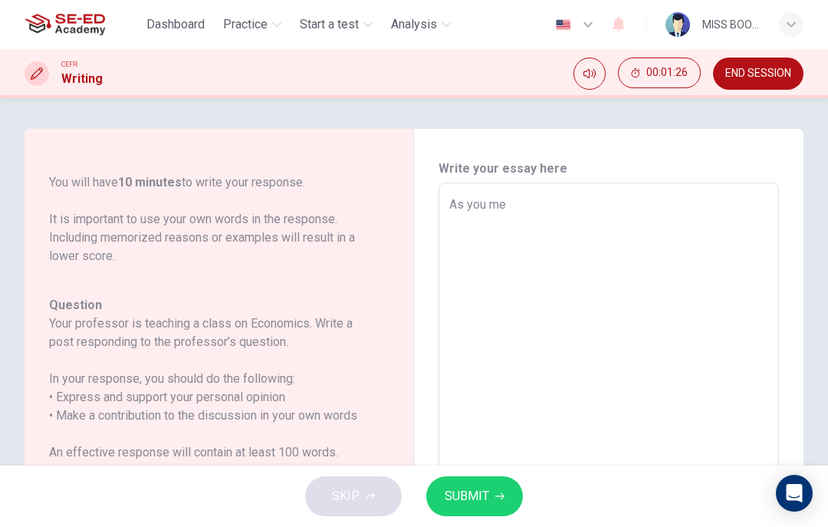
type textarea "As you men"
type textarea "x"
type textarea "As you ment"
type textarea "x"
type textarea "As you menti"
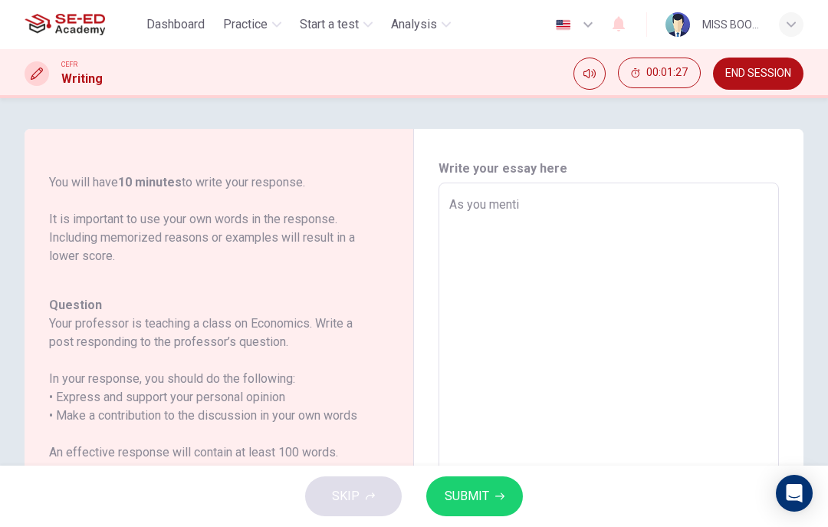
type textarea "x"
type textarea "As you mentio"
type textarea "x"
type textarea "As you mention"
type textarea "x"
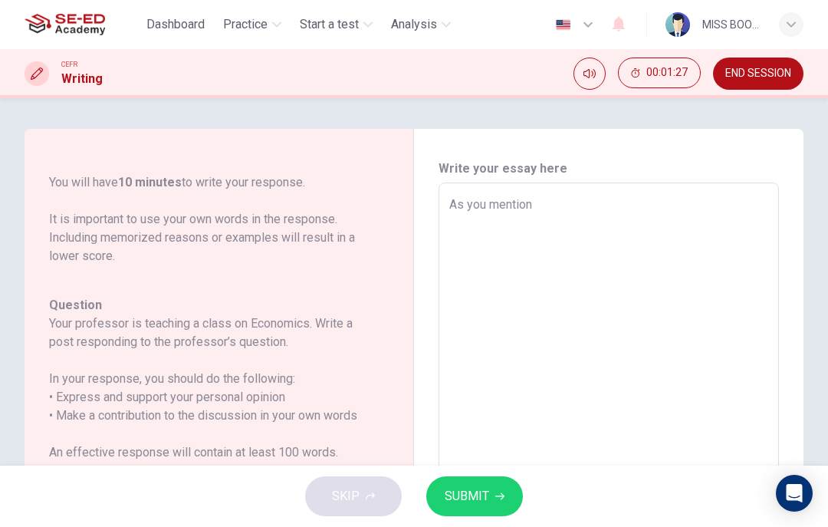
type textarea "As you mention"
type textarea "x"
type textarea "As you mention"
type textarea "x"
type textarea "As you mention,"
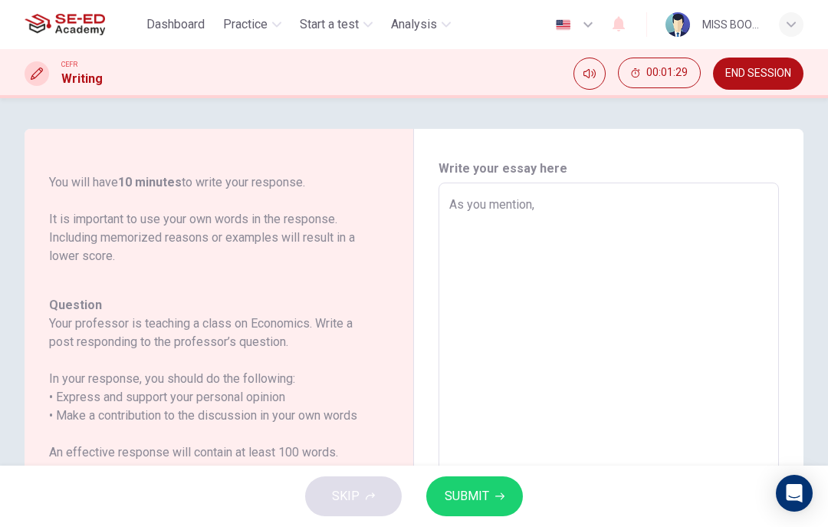
type textarea "x"
type textarea "As you mention,"
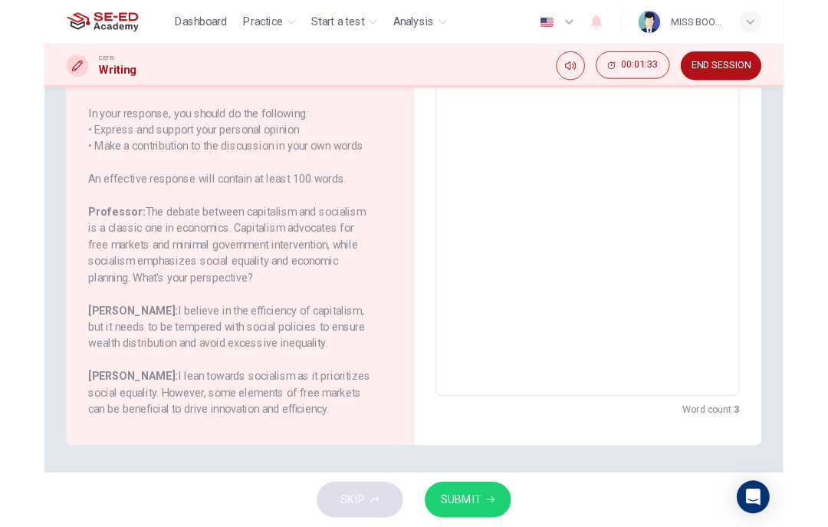
scroll to position [251, 0]
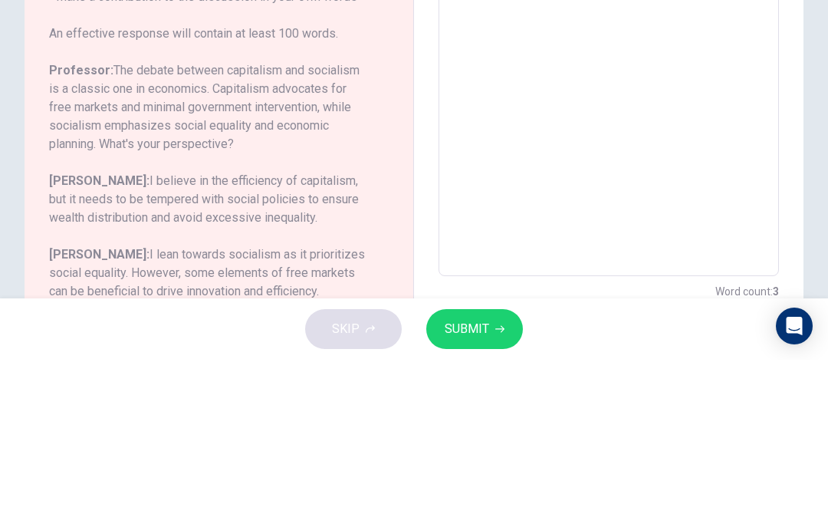
type textarea "x"
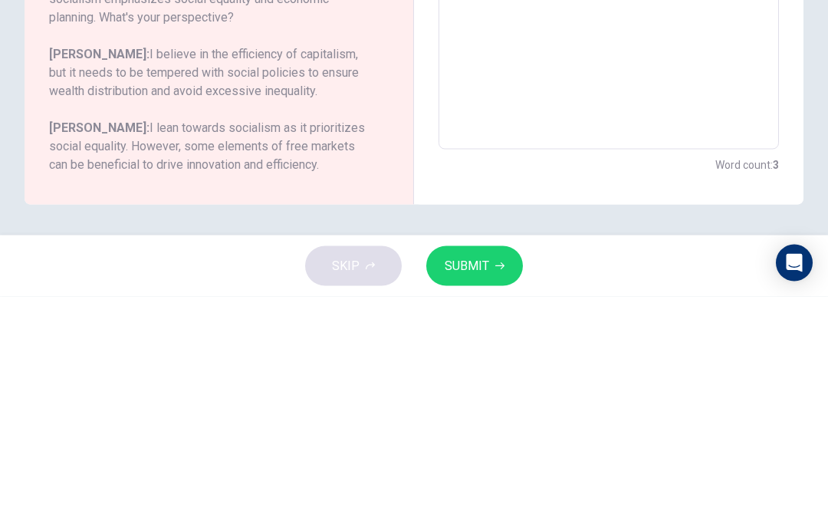
scroll to position [316, 0]
type textarea "As you mention, i"
type textarea "x"
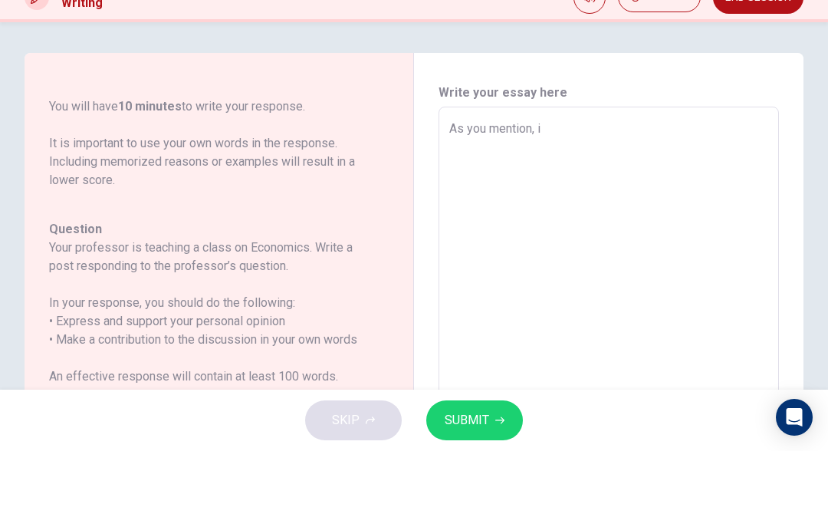
type textarea "As you mention, i"
type textarea "x"
type textarea "As you mention, i d"
type textarea "x"
type textarea "As you mention, i do"
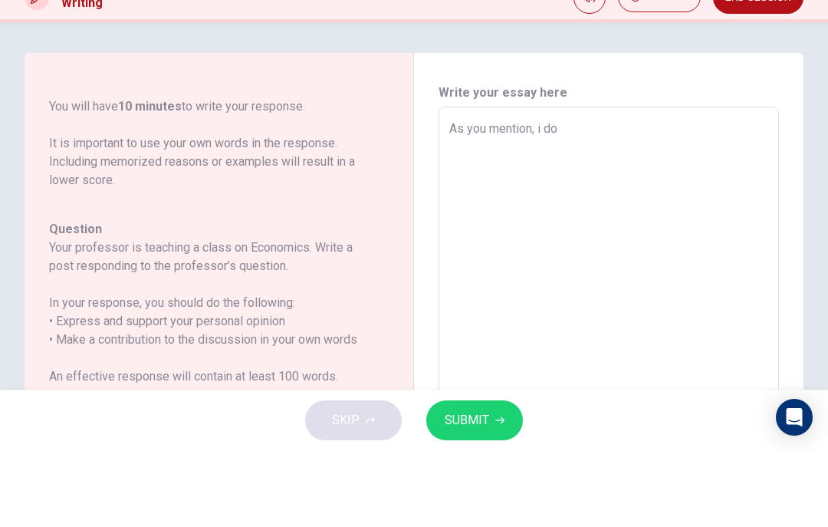
type textarea "x"
type textarea "As you mention, i do"
type textarea "x"
type textarea "As you mention, i do a"
type textarea "x"
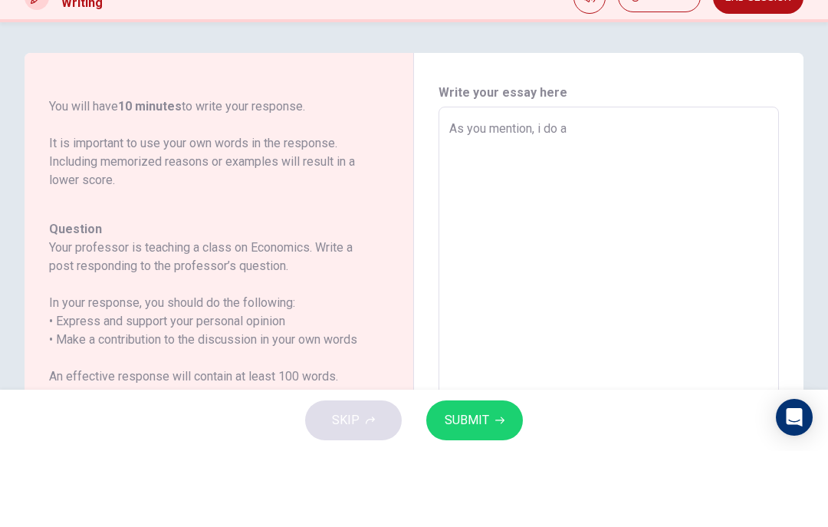
type textarea "As you mention, i do ag"
type textarea "x"
type textarea "As you mention, i do agr"
type textarea "x"
type textarea "As you mention, i do agre"
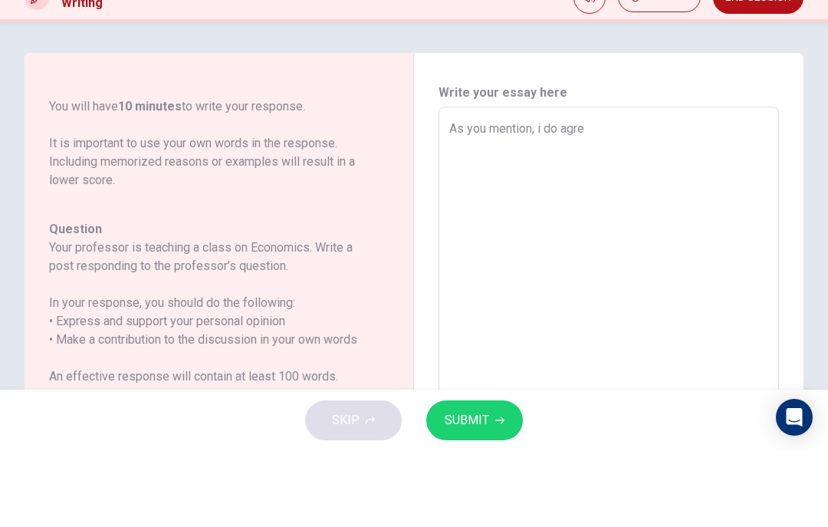
type textarea "x"
type textarea "As you mention, i do agree"
type textarea "x"
type textarea "As you mention, i do agree"
type textarea "x"
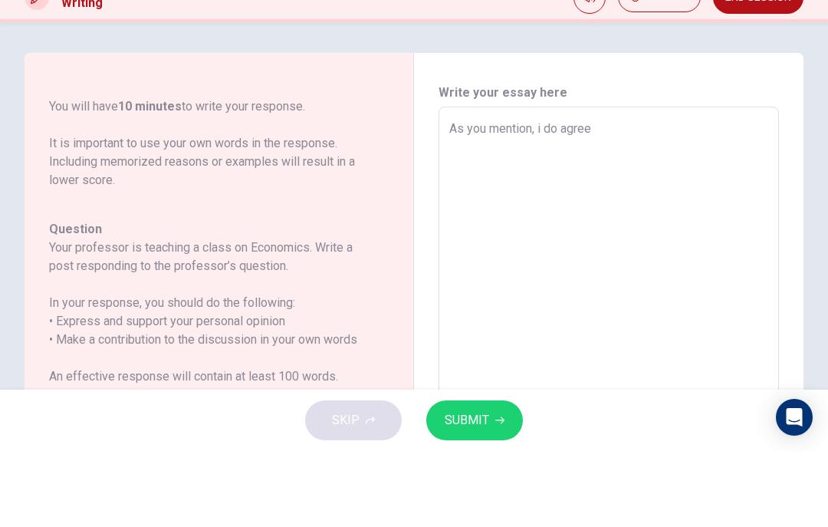
type textarea "As you mention, i do agree t"
type textarea "x"
type textarea "As you mention, i do agree th"
type textarea "x"
type textarea "As you mention, i do agree tha"
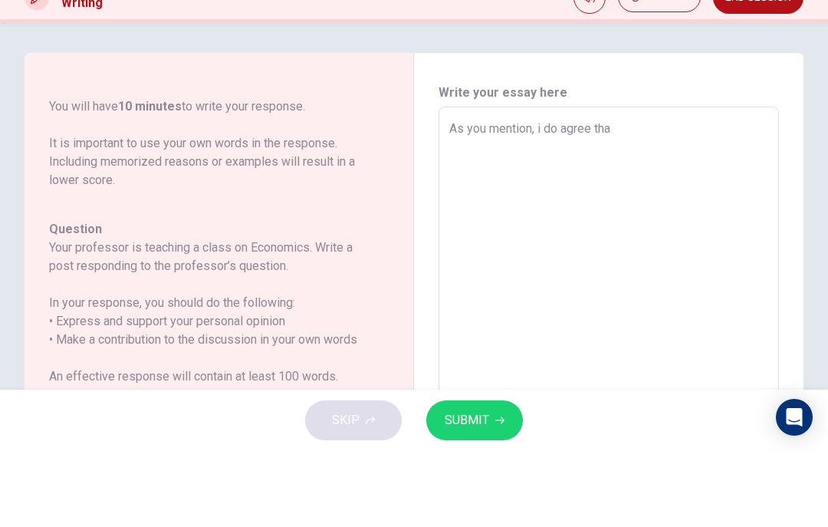
type textarea "x"
type textarea "As you mention, i do agree that"
type textarea "x"
type textarea "As you mention, i do agree that"
type textarea "x"
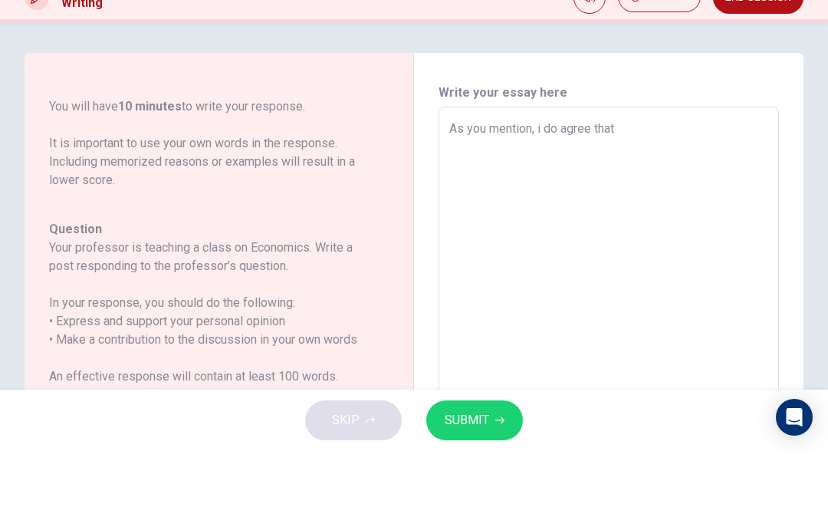
type textarea "As you mention, i do agree that b"
type textarea "x"
type textarea "As you mention, i do agree that bo"
type textarea "x"
type textarea "As you mention, i do agree that bot"
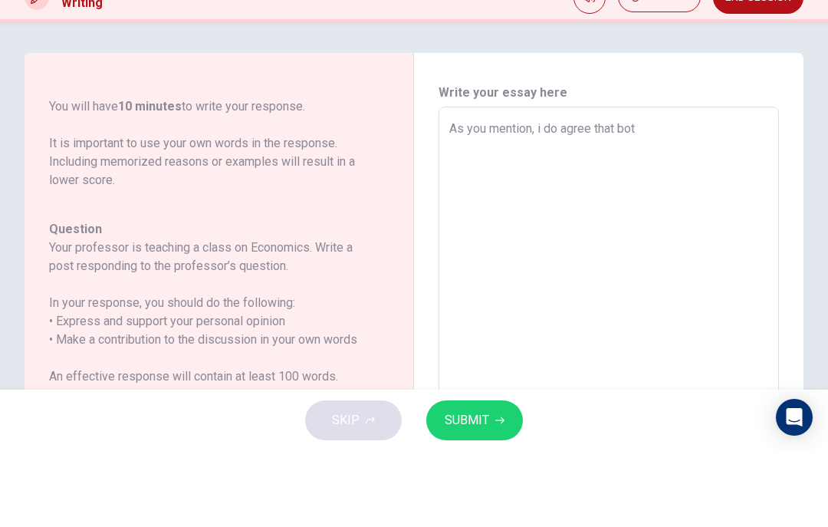
type textarea "x"
type textarea "As you mention, i do agree that both"
type textarea "x"
type textarea "As you mention, i do agree that both"
type textarea "x"
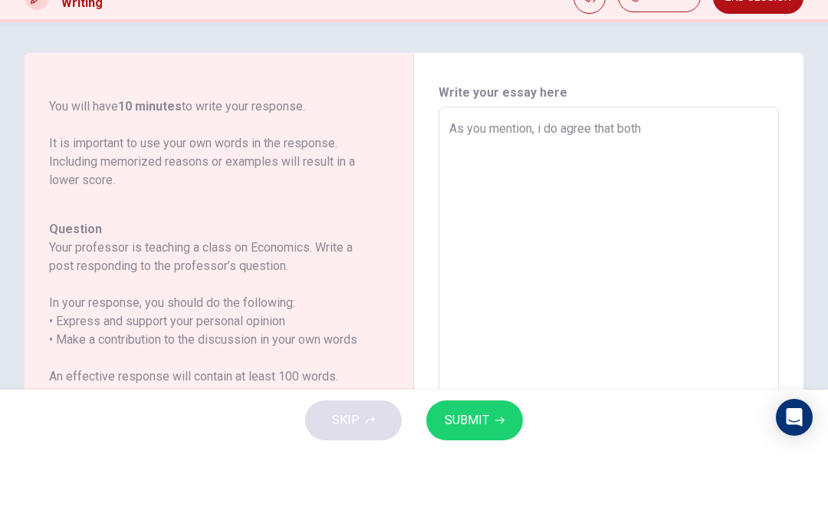
type textarea "As you mention, i do agree that both i"
type textarea "x"
type textarea "As you mention, i do agree that both is"
type textarea "x"
type textarea "As you mention, i do agree that both is"
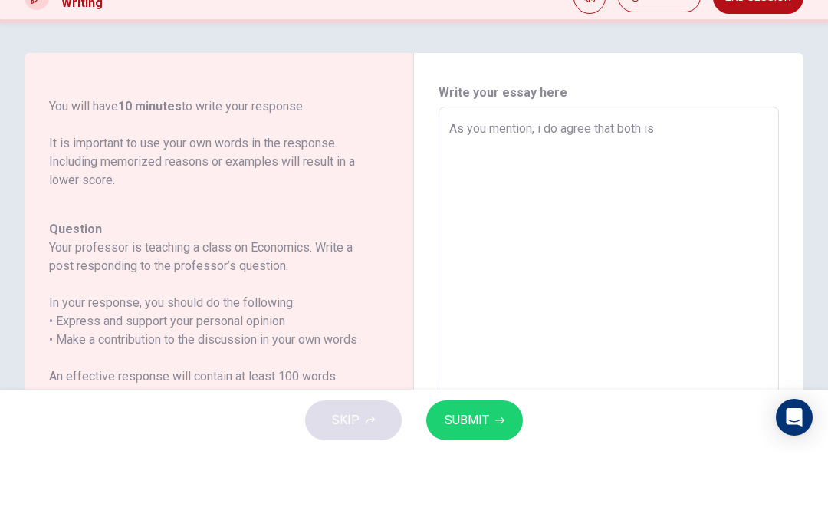
type textarea "x"
type textarea "As you mention, i do agree that both is g"
type textarea "x"
type textarea "As you mention, i do agree that both is gr"
type textarea "x"
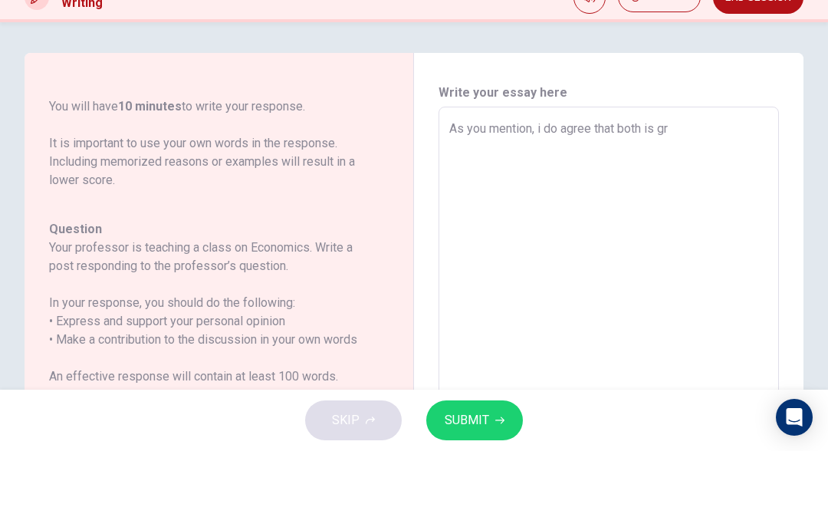
type textarea "As you mention, i do agree that both is gre"
type textarea "x"
type textarea "As you mention, i do agree that both is [PERSON_NAME]"
type textarea "x"
type textarea "As you mention, i do agree that both is great"
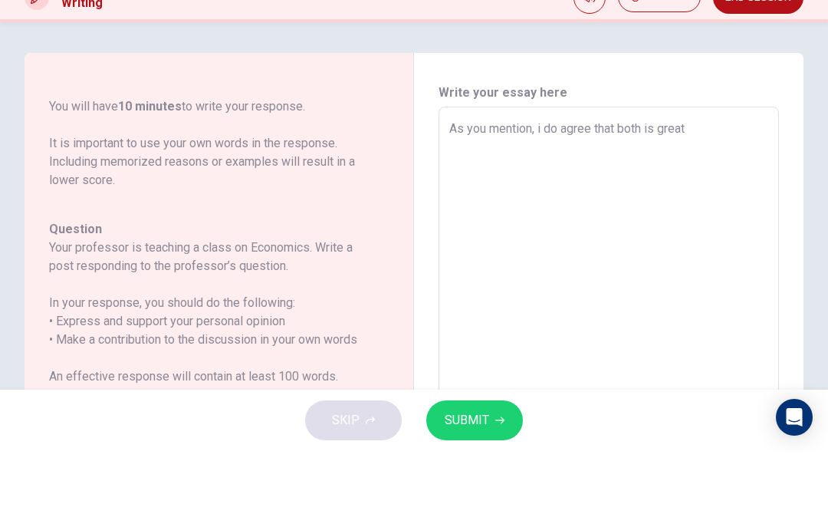
type textarea "x"
type textarea "As you mention, i do agree that both is great"
type textarea "x"
type textarea "As you mention, i do agree that both is great t"
type textarea "x"
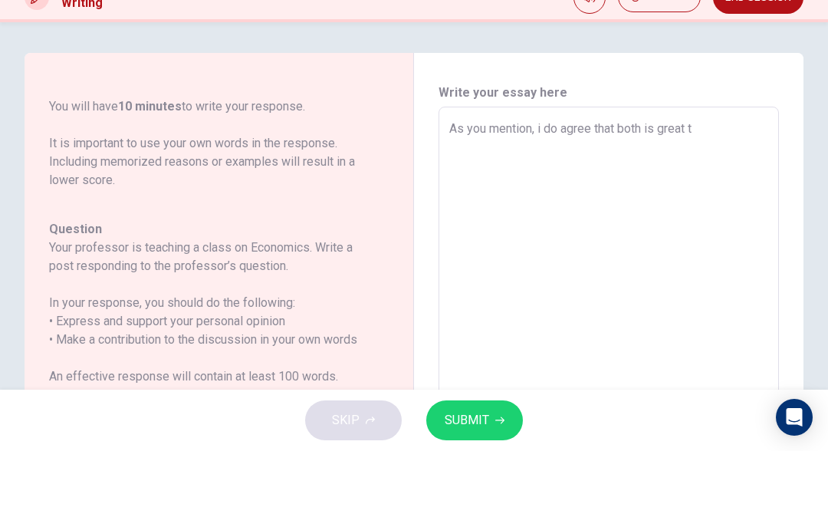
type textarea "As you mention, i do agree that both is great to"
type textarea "x"
type textarea "As you mention, i do agree that both is great t"
type textarea "x"
type textarea "As you mention, i do agree that both is great"
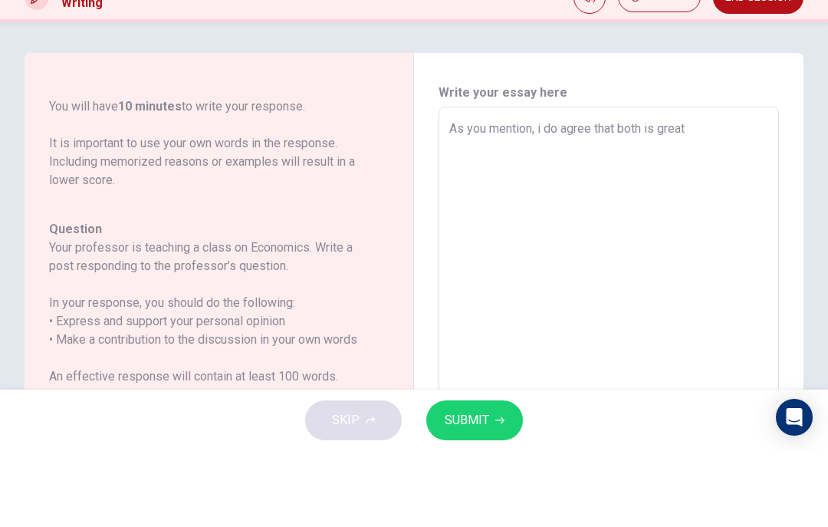
type textarea "x"
type textarea "As you mention, i do agree that both is great b"
type textarea "x"
type textarea "As you mention, i do agree that both is great bu"
type textarea "x"
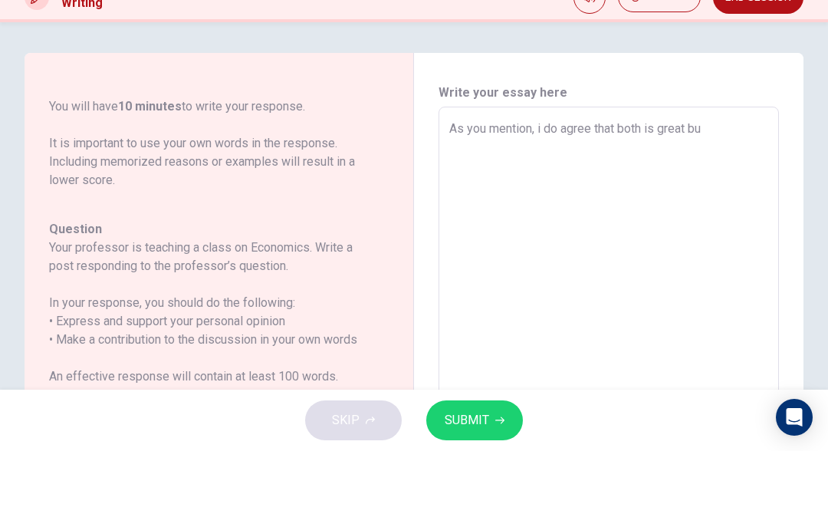
type textarea "As you mention, i do agree that both is great but"
type textarea "x"
type textarea "As you mention, i do agree that both is great but"
type textarea "x"
type textarea "As you mention, i do agree that both is great but h"
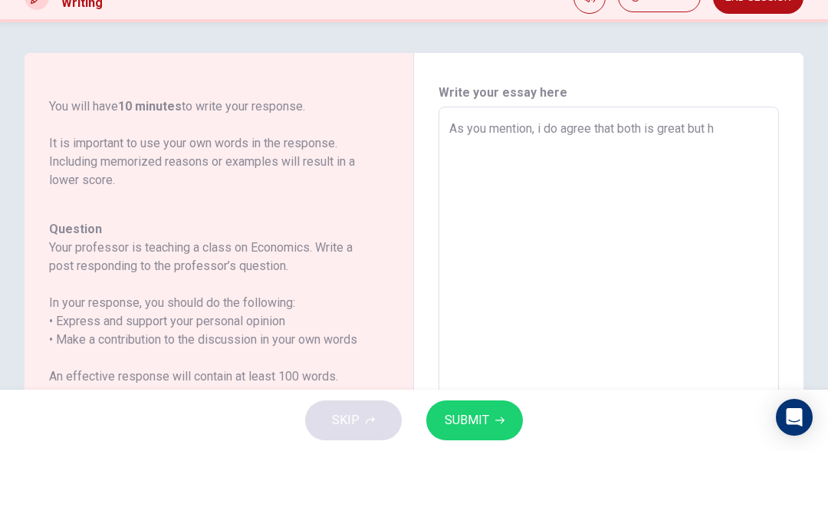
type textarea "x"
type textarea "As you mention, i do agree that both is great but ha"
type textarea "x"
type textarea "As you mention, i do agree that both is great but hav"
type textarea "x"
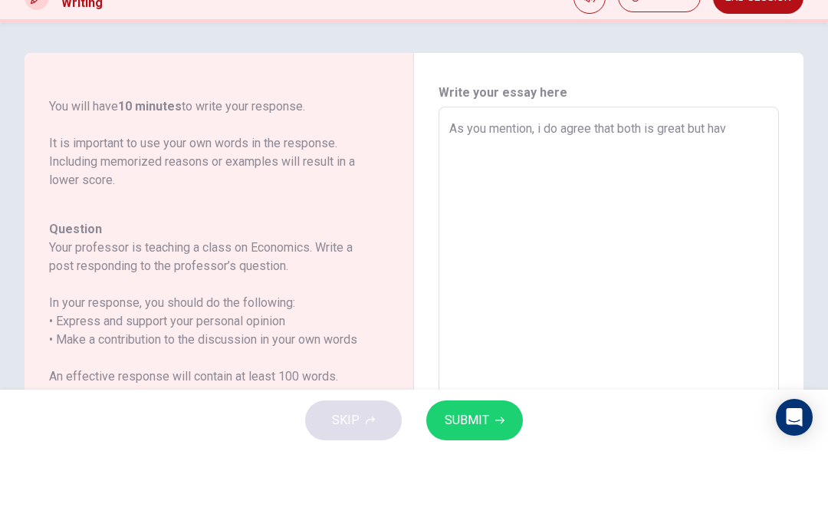
type textarea "As you mention, i do agree that both is great but have"
type textarea "x"
type textarea "As you mention, i do agree that both is great but have"
type textarea "x"
type textarea "As you mention, i do agree that both is great but have a"
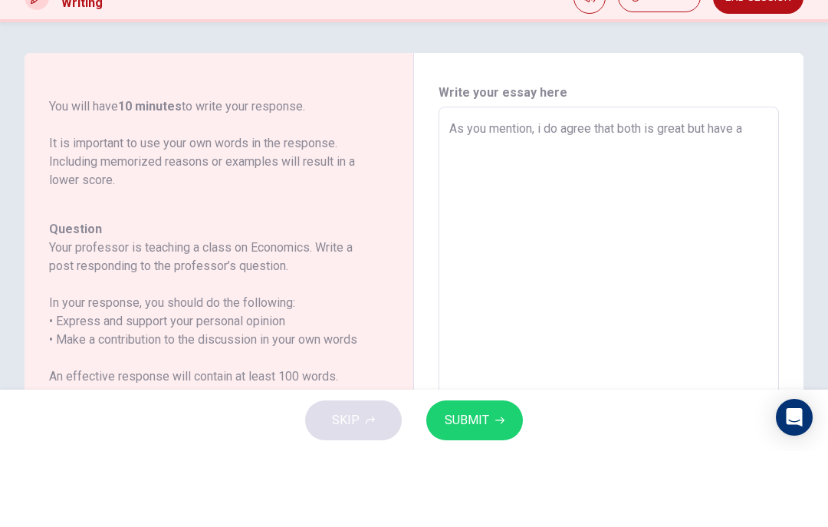
type textarea "x"
type textarea "As you mention, i do agree that both is great but have a"
type textarea "x"
type textarea "As you mention, i do agree that both is great but have a b"
type textarea "x"
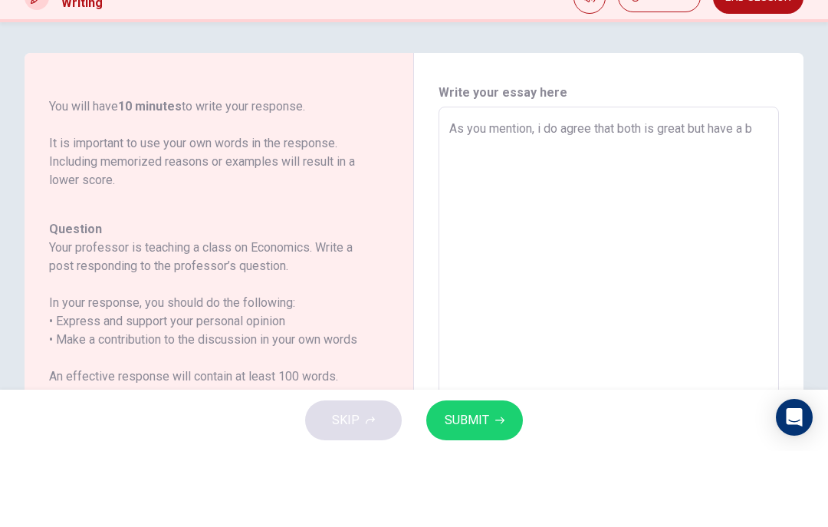
type textarea "As you mention, i do agree that both is great but have a ba"
type textarea "x"
type textarea "As you mention, i do agree that both is great but have a bad"
type textarea "x"
type textarea "As you mention, i do agree that both is great but have a bad"
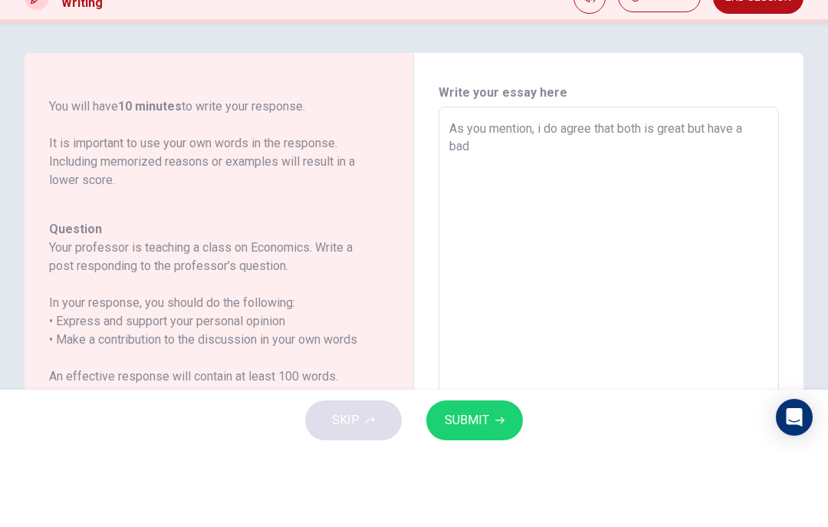
type textarea "x"
type textarea "As you mention, i do agree that both is great but have a bad s"
type textarea "x"
type textarea "As you mention, i do agree that both is great but have a bad si"
type textarea "x"
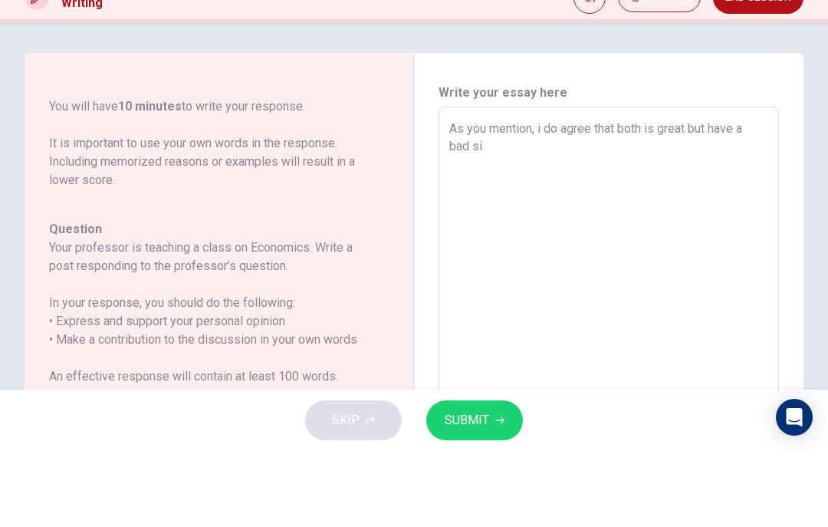
type textarea "As you mention, i do agree that both is great but have a bad sif"
type textarea "x"
type textarea "As you mention, i do agree that both is great but have a bad si"
type textarea "x"
type textarea "As you mention, i do agree that both is great but have a bad sid"
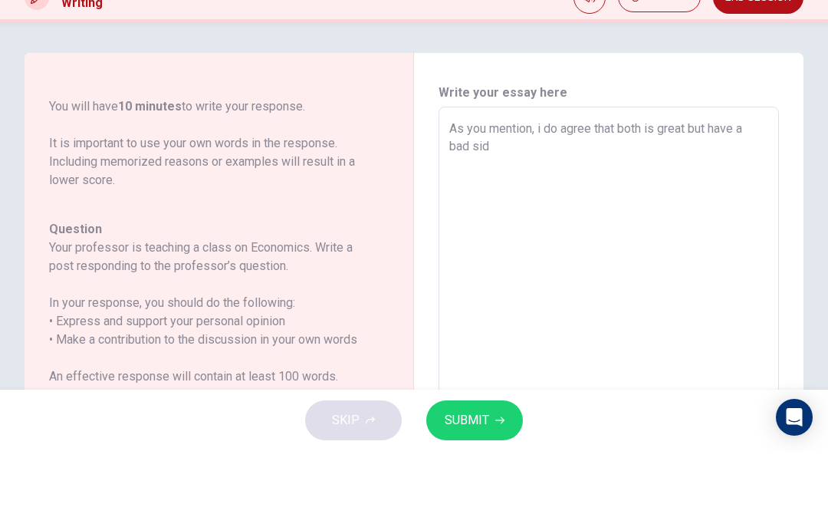
type textarea "x"
type textarea "As you mention, i do agree that both is great but have a bad side"
type textarea "x"
type textarea "As you mention, i do agree that both is great but have a bad side"
type textarea "x"
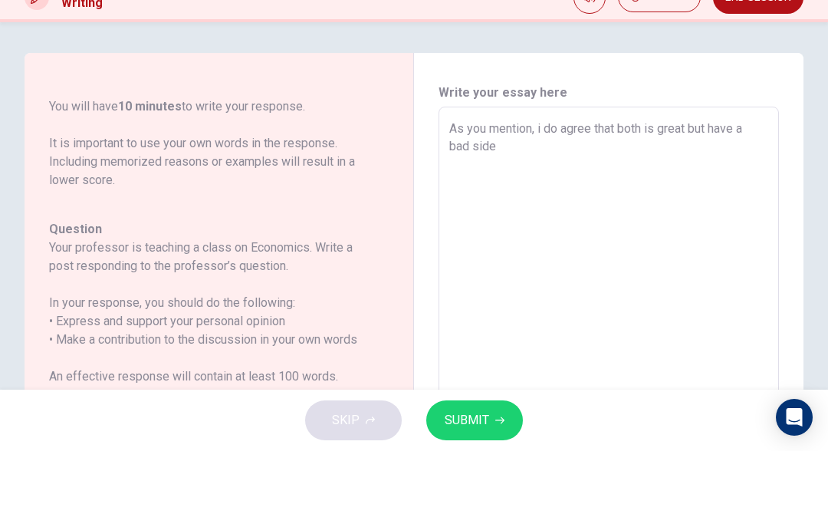
type textarea "As you mention, i do agree that both is great but have a bad side t"
type textarea "x"
type textarea "As you mention, i do agree that both is great but have a bad side to"
type textarea "x"
type textarea "As you mention, i do agree that both is great but have a bad side too"
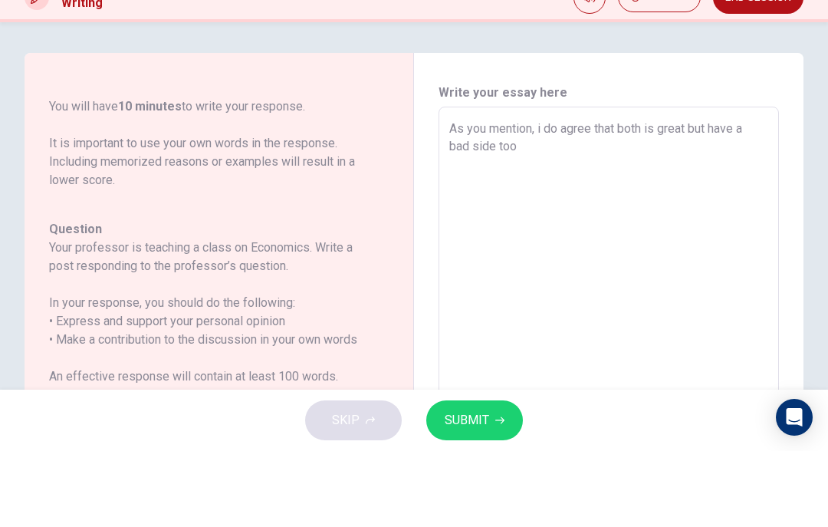
type textarea "x"
type textarea "As you mention, i do agree that both is great but have a bad side too"
type textarea "x"
type textarea "As you mention, i do agree that both is great but have a bad side too"
type textarea "x"
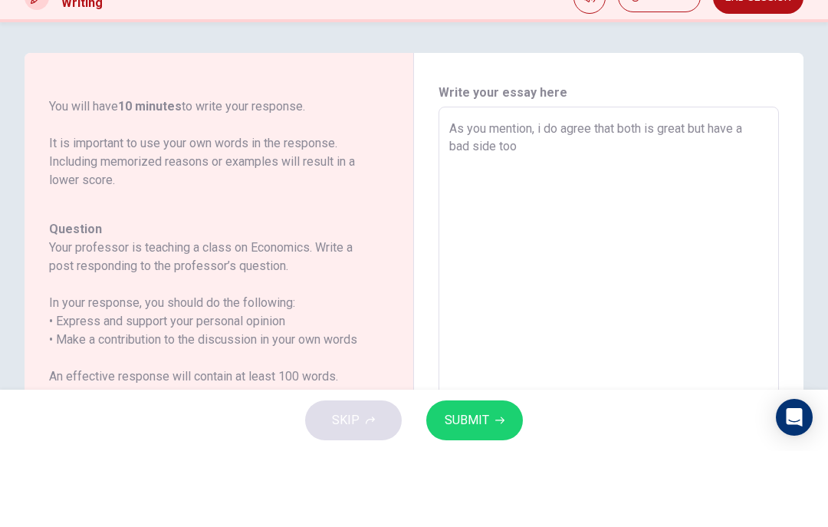
type textarea "As you mention, i do agree that both is great but have a bad side too."
type textarea "x"
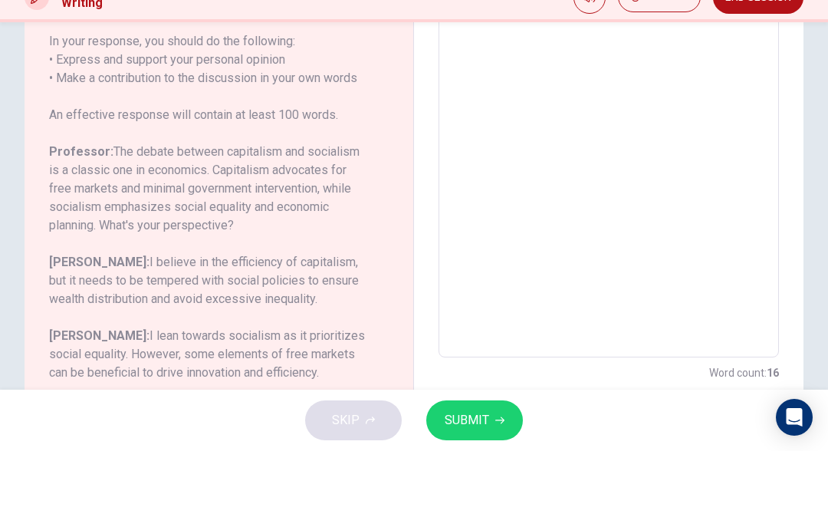
scroll to position [259, 0]
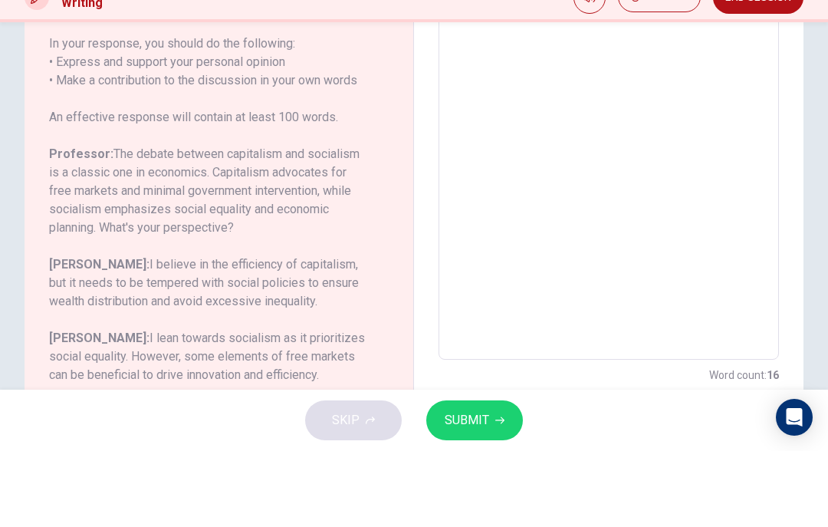
type textarea "As you mention, i do agree that both is great but have a bad side too."
type textarea "x"
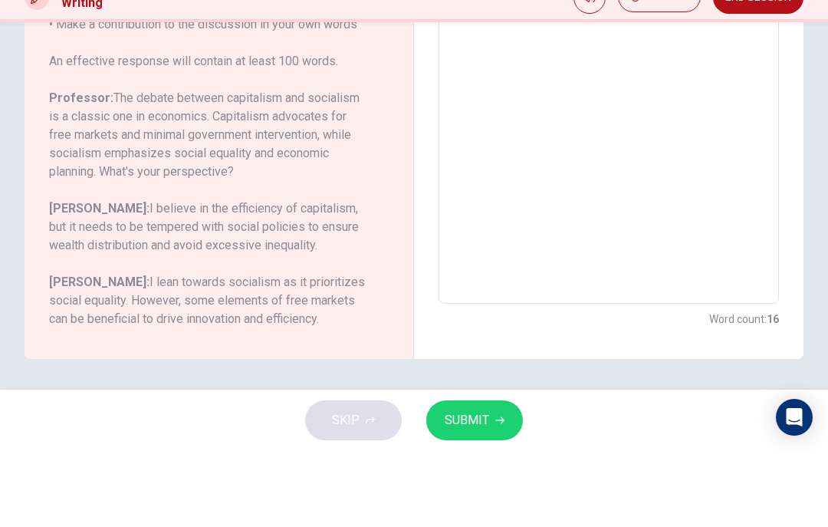
scroll to position [315, 0]
type textarea "As you mention, i do agree that both is great but have a bad side too. C"
type textarea "x"
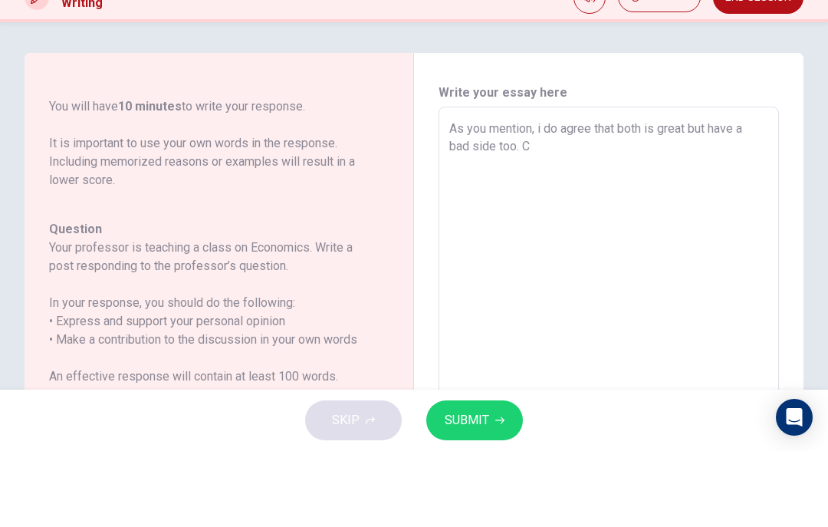
type textarea "As you mention, i do agree that both is great but have a bad side too. Ca"
type textarea "x"
type textarea "As you mention, i do agree that both is great but have a bad side too. Cap"
type textarea "x"
type textarea "As you mention, i do agree that both is great but have a bad side too. Capi"
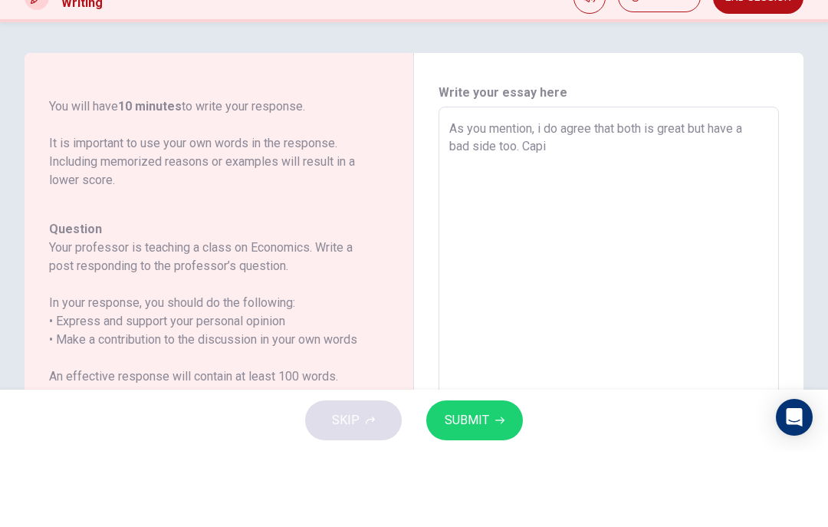
type textarea "x"
type textarea "As you mention, i do agree that both is great but have a bad side too. Capit"
type textarea "x"
type textarea "As you mention, i do agree that both is great but have a bad side too. Capita"
type textarea "x"
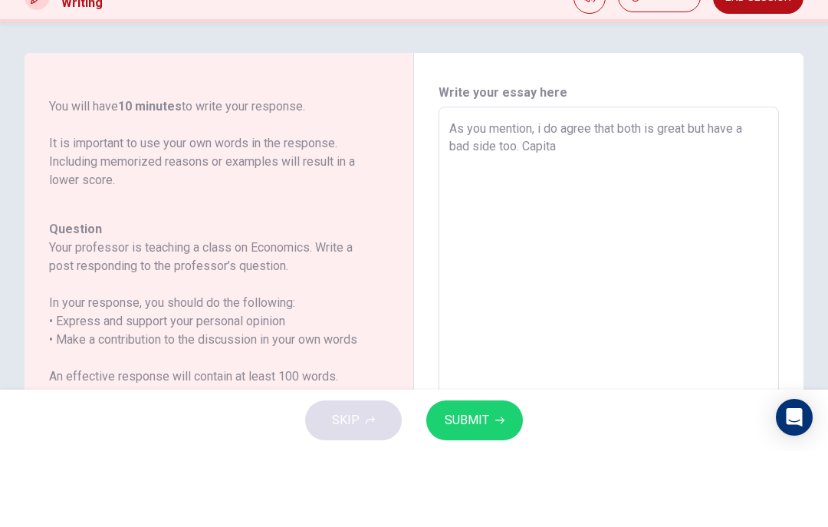
type textarea "As you mention, i do agree that both is great but have a bad side too. Capital"
type textarea "x"
type textarea "As you mention, i do agree that both is great but have a bad side too. Capitali"
type textarea "x"
type textarea "As you mention, i do agree that both is great but have a bad side too. Capitalis"
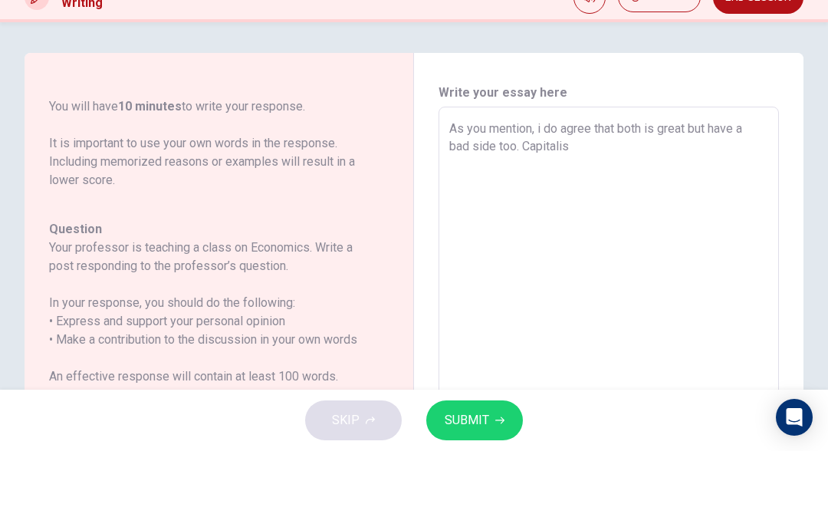
type textarea "x"
type textarea "As you mention, i do agree that both is great but have a bad side too. Capitali…"
type textarea "x"
type textarea "As you mention, i do agree that both is great but have a bad side too. Capitali…"
type textarea "x"
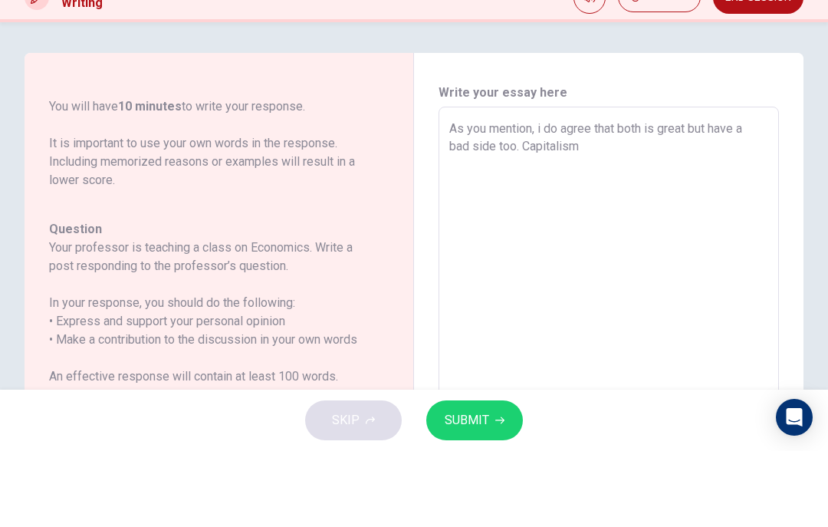
type textarea "As you mention, i do agree that both is great but have a bad side too. Capitali…"
type textarea "x"
type textarea "As you mention, i do agree that both is great but have a bad side too. Capitali…"
type textarea "x"
type textarea "As you mention, i do agree that both is great but have a bad side too. Capitali…"
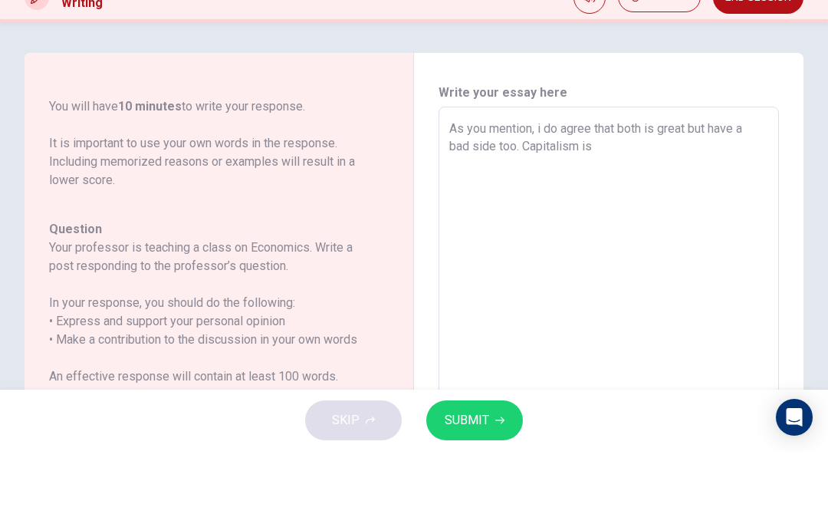
type textarea "x"
type textarea "As you mention, i do agree that both is great but have a bad side too. Capitali…"
type textarea "x"
type textarea "As you mention, i do agree that both is great but have a bad side too. Capitali…"
type textarea "x"
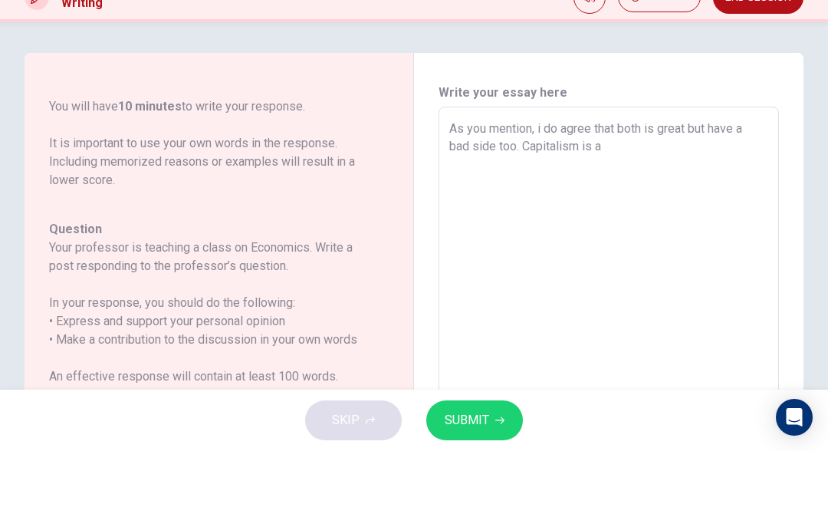
type textarea "As you mention, i do agree that both is great but have a bad side too. Capitali…"
type textarea "x"
type textarea "As you mention, i do agree that both is great but have a bad side too. Capitali…"
type textarea "x"
type textarea "As you mention, i do agree that both is great but have a bad side too. Capitali…"
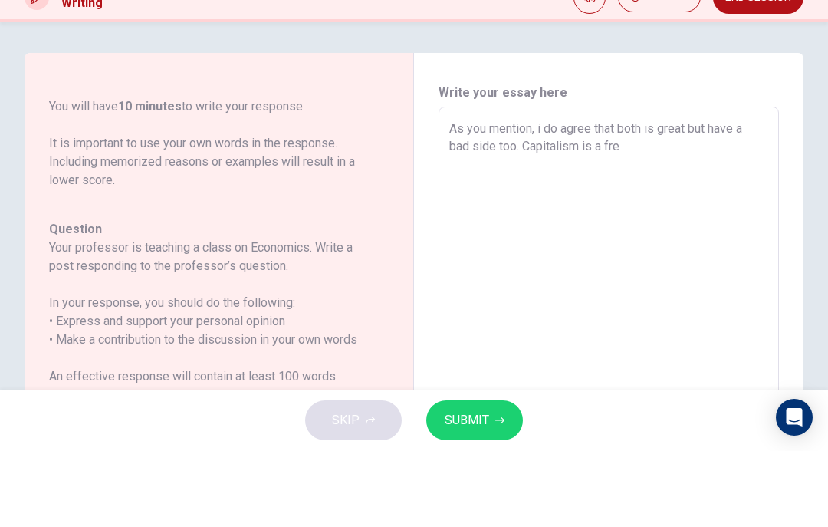
type textarea "x"
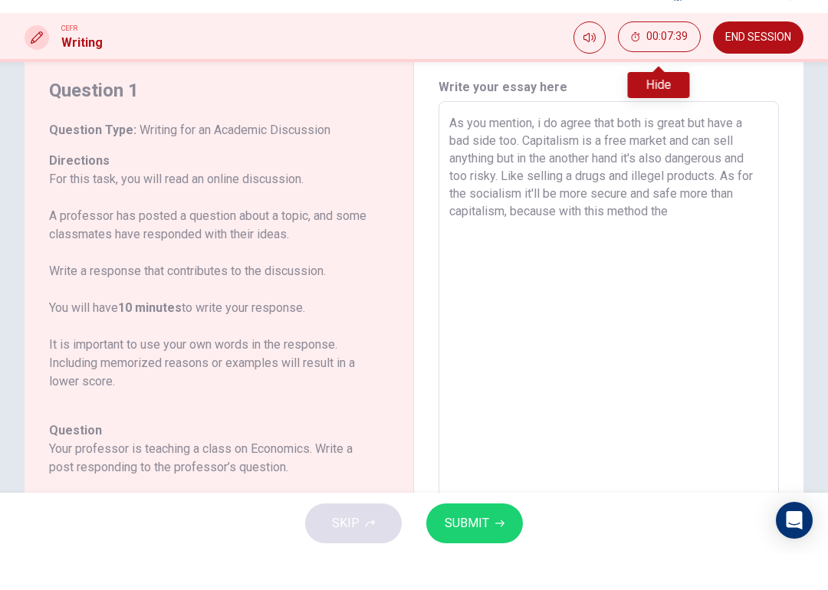
scroll to position [54, 0]
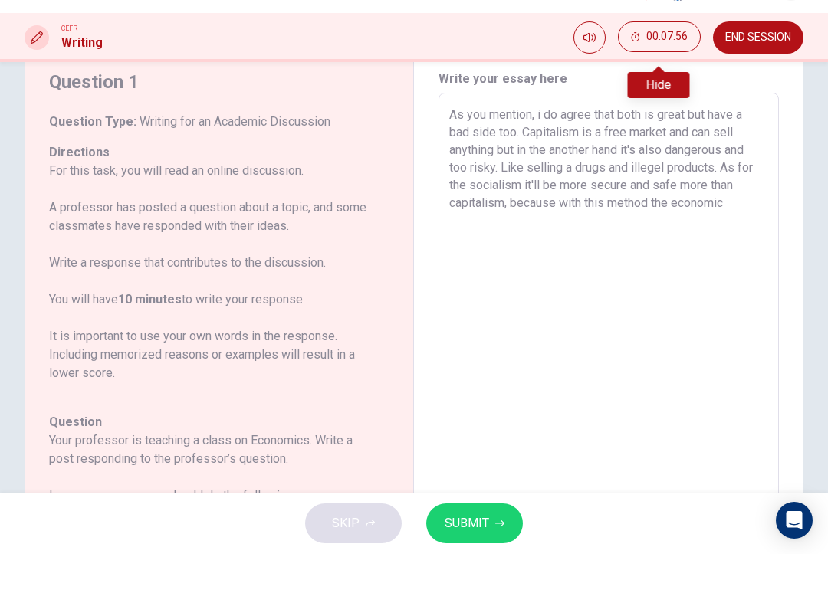
click at [658, 198] on textarea "As you mention, i do agree that both is great but have a bad side too. Capitali…" at bounding box center [608, 385] width 319 height 487
click at [750, 214] on textarea "As you mention, i do agree that both is great but have a bad side too. Capitali…" at bounding box center [608, 385] width 319 height 487
click at [664, 205] on textarea "As you mention, i do agree that both is great but have a bad side too. Capitali…" at bounding box center [608, 385] width 319 height 487
click at [760, 193] on textarea "As you mention, i do agree that both is great but have a bad side too. Capitali…" at bounding box center [608, 385] width 319 height 487
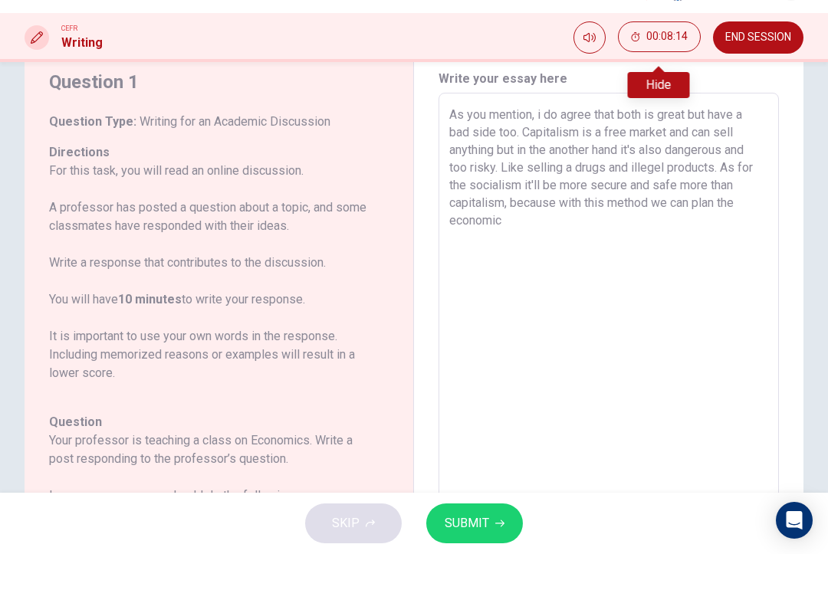
click at [566, 219] on textarea "As you mention, i do agree that both is great but have a bad side too. Capitali…" at bounding box center [608, 385] width 319 height 487
click at [498, 222] on textarea "As you mention, i do agree that both is great but have a bad side too. Capitali…" at bounding box center [608, 385] width 319 height 487
click at [627, 225] on textarea "As you mention, i do agree that both is great but have a bad side too. Capitali…" at bounding box center [608, 385] width 319 height 487
click at [690, 225] on textarea "As you mention, i do agree that both is great but have a bad side too. Capitali…" at bounding box center [608, 385] width 319 height 487
click at [570, 241] on textarea "As you mention, i do agree that both is great but have a bad side too. Capitali…" at bounding box center [608, 385] width 319 height 487
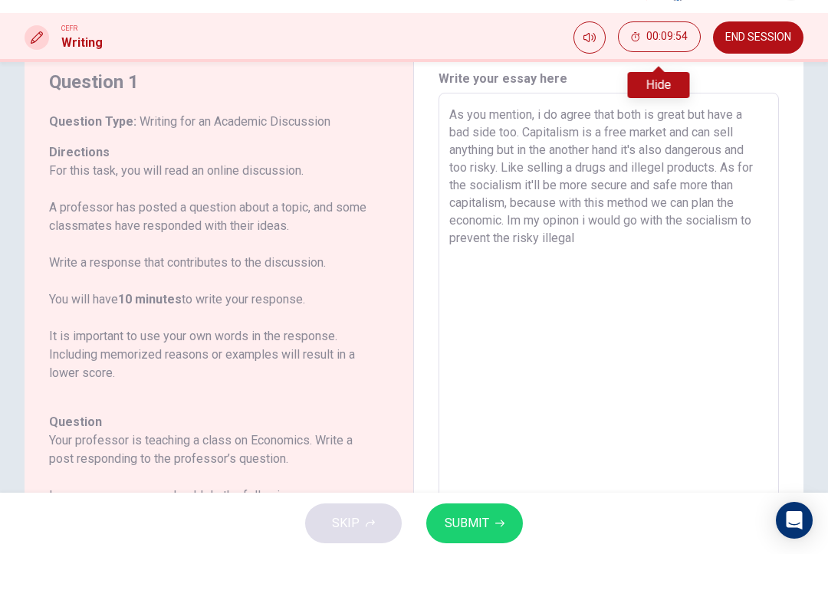
click at [669, 172] on textarea "As you mention, i do agree that both is great but have a bad side too. Capitali…" at bounding box center [608, 385] width 319 height 487
click at [657, 247] on textarea "As you mention, i do agree that both is great but have a bad side too. Capitali…" at bounding box center [608, 385] width 319 height 487
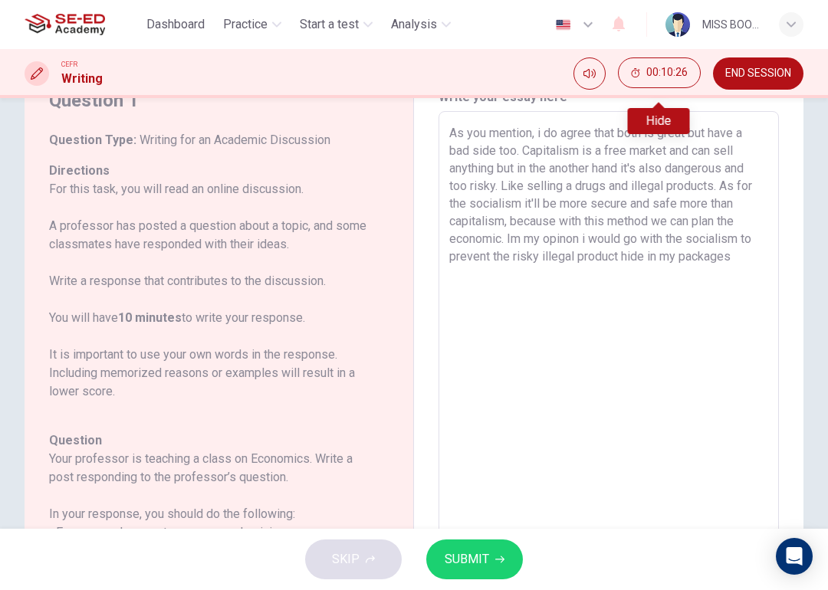
scroll to position [45, 0]
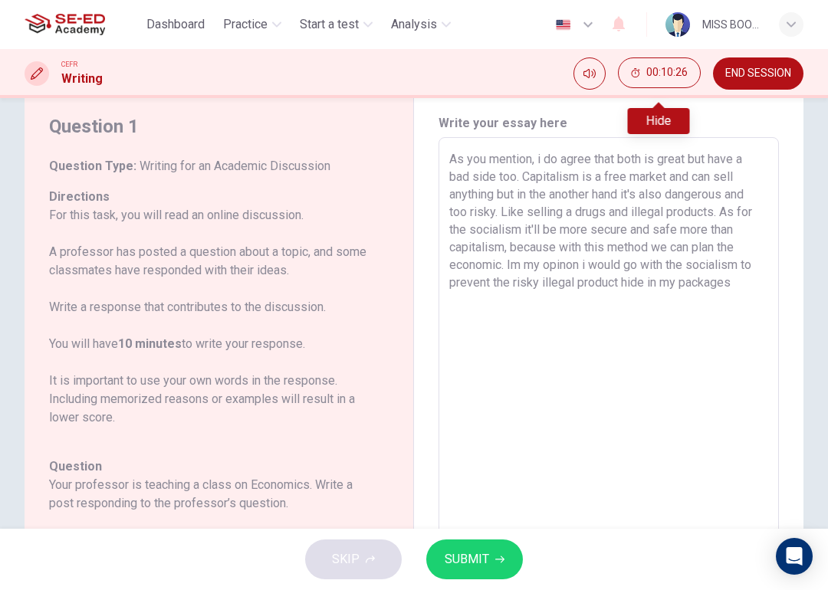
click at [747, 280] on textarea "As you mention, i do agree that both is great but have a bad side too. Capitali…" at bounding box center [608, 393] width 319 height 487
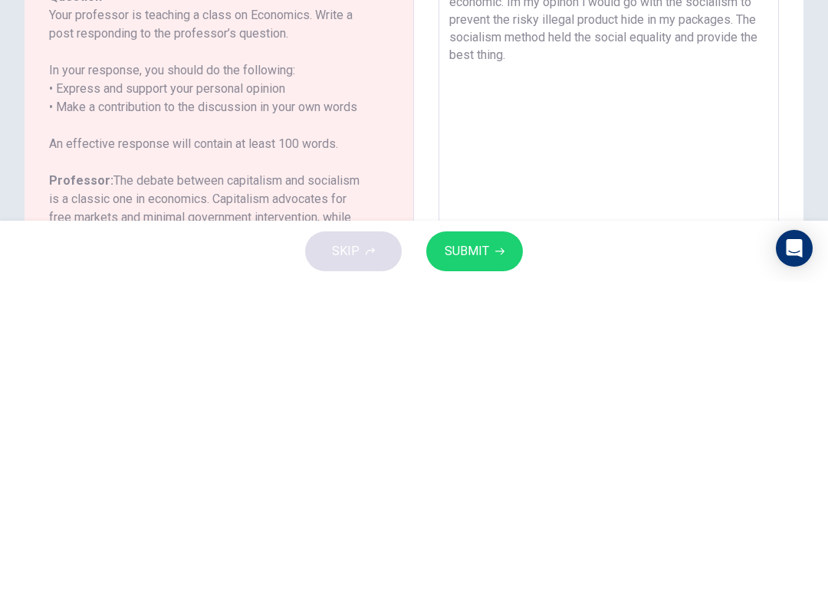
scroll to position [0, 0]
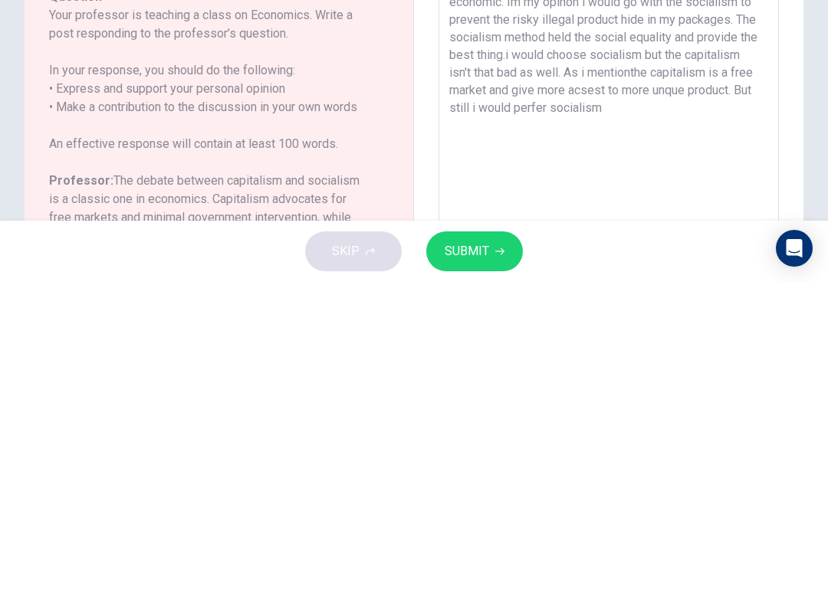
click at [674, 195] on textarea "As you mention, i do agree that both is great but have a bad side too. Capitali…" at bounding box center [608, 438] width 319 height 487
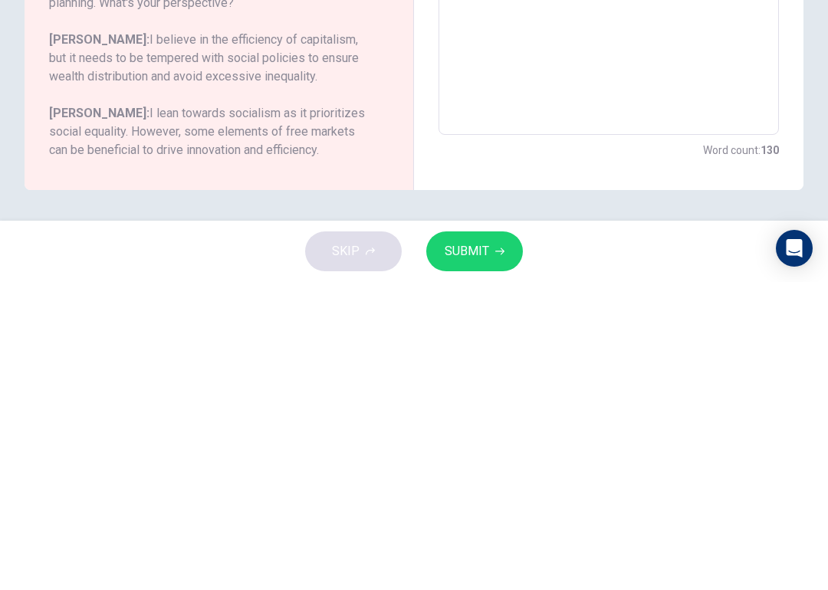
scroll to position [251, 0]
click at [475, 526] on button "SUBMIT" at bounding box center [474, 560] width 97 height 40
